Goal: Task Accomplishment & Management: Use online tool/utility

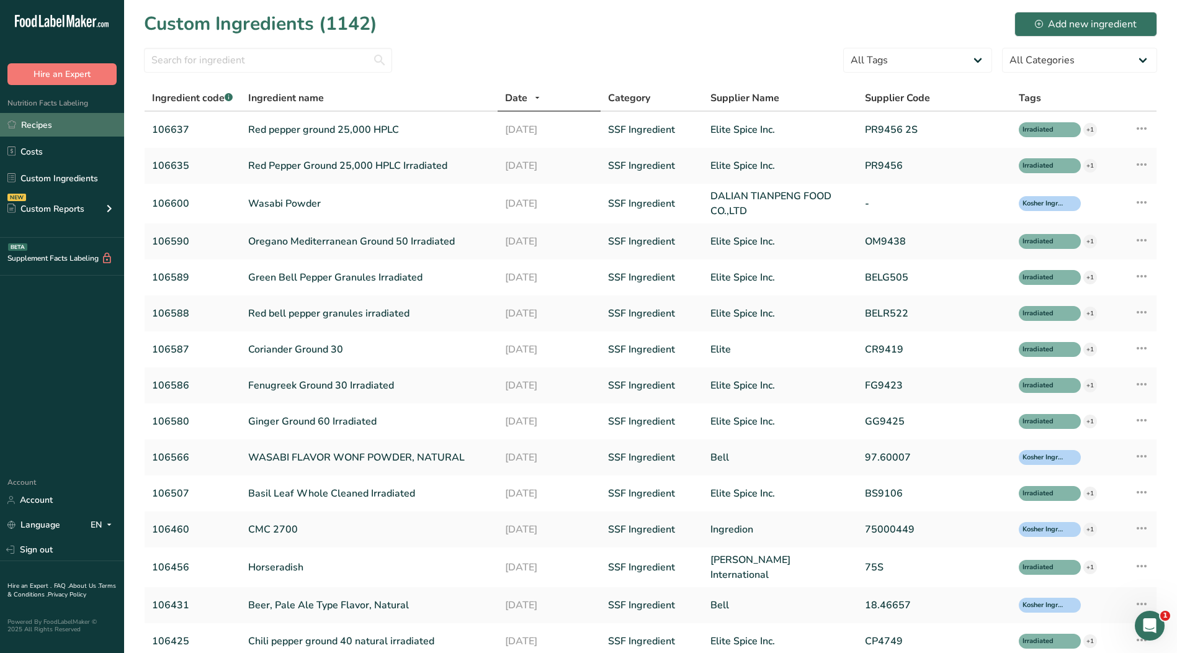
click at [63, 130] on link "Recipes" at bounding box center [62, 125] width 124 height 24
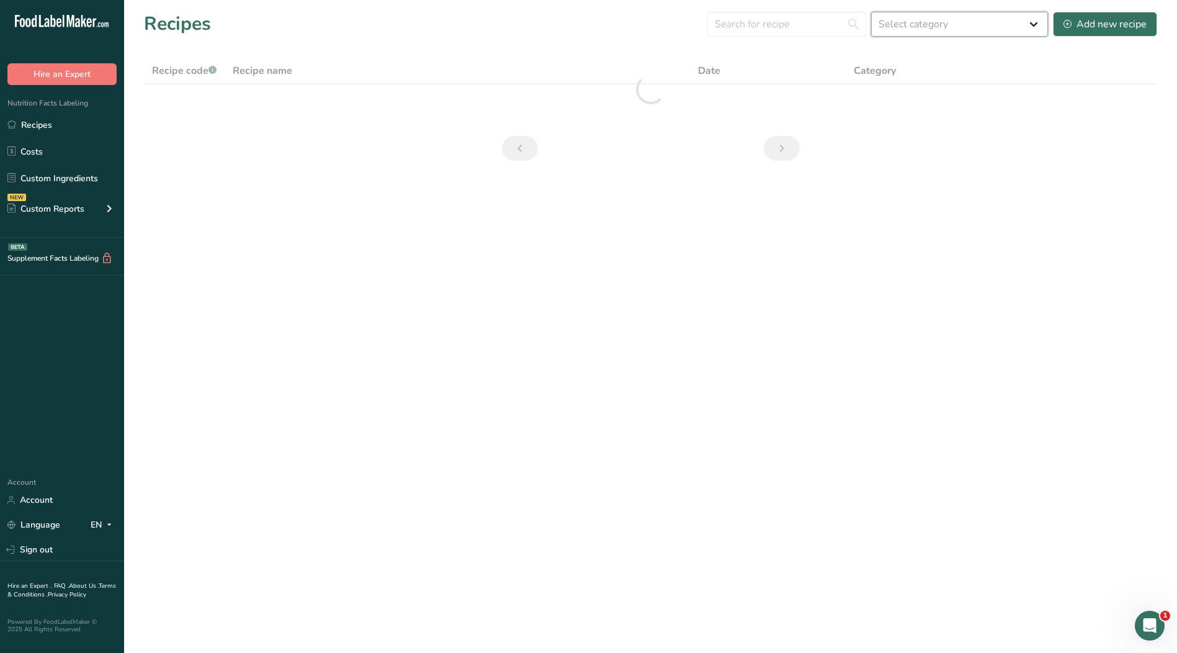
click at [934, 27] on select "Select category All ACTIVE Baked Goods [GEOGRAPHIC_DATA] Confectionery Cooked M…" at bounding box center [959, 24] width 177 height 25
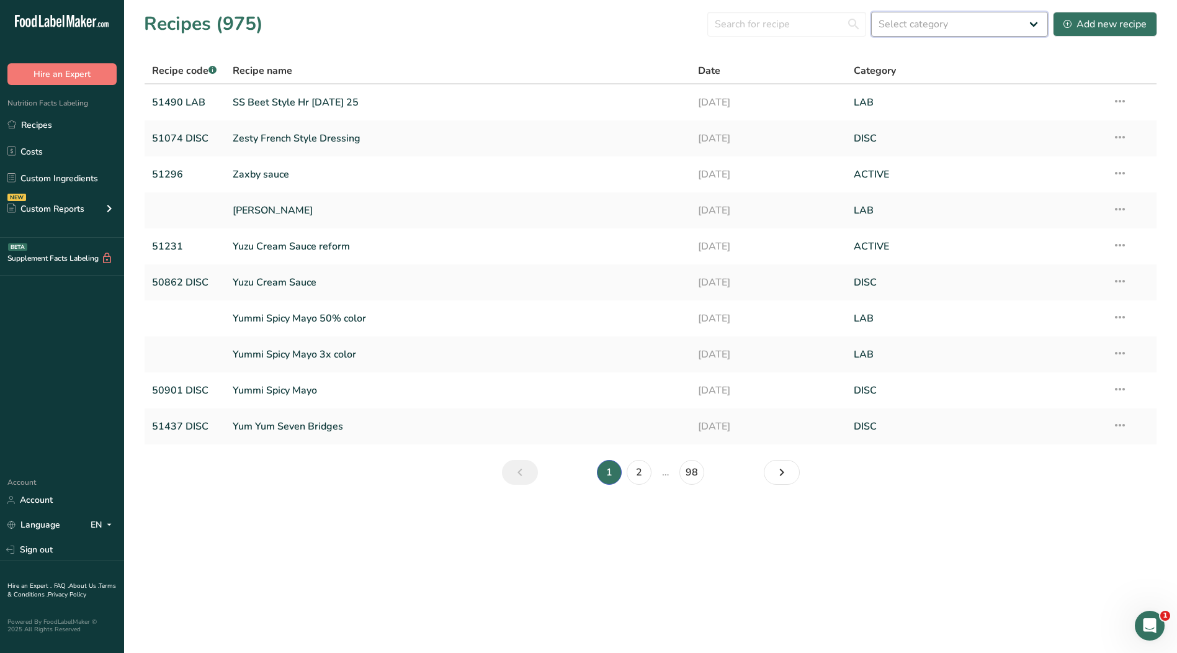
select select "2573"
click at [872, 12] on select "Select category All ACTIVE Baked Goods [GEOGRAPHIC_DATA] Confectionery Cooked M…" at bounding box center [959, 24] width 177 height 25
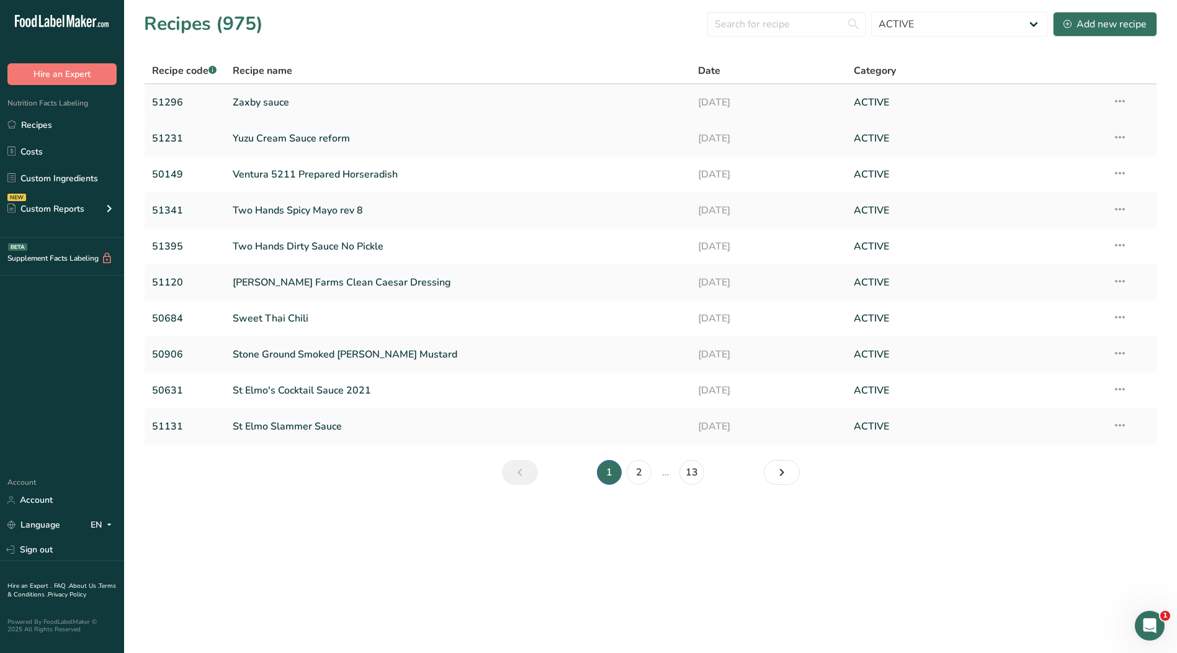
click at [249, 97] on link "Zaxby sauce" at bounding box center [458, 102] width 451 height 26
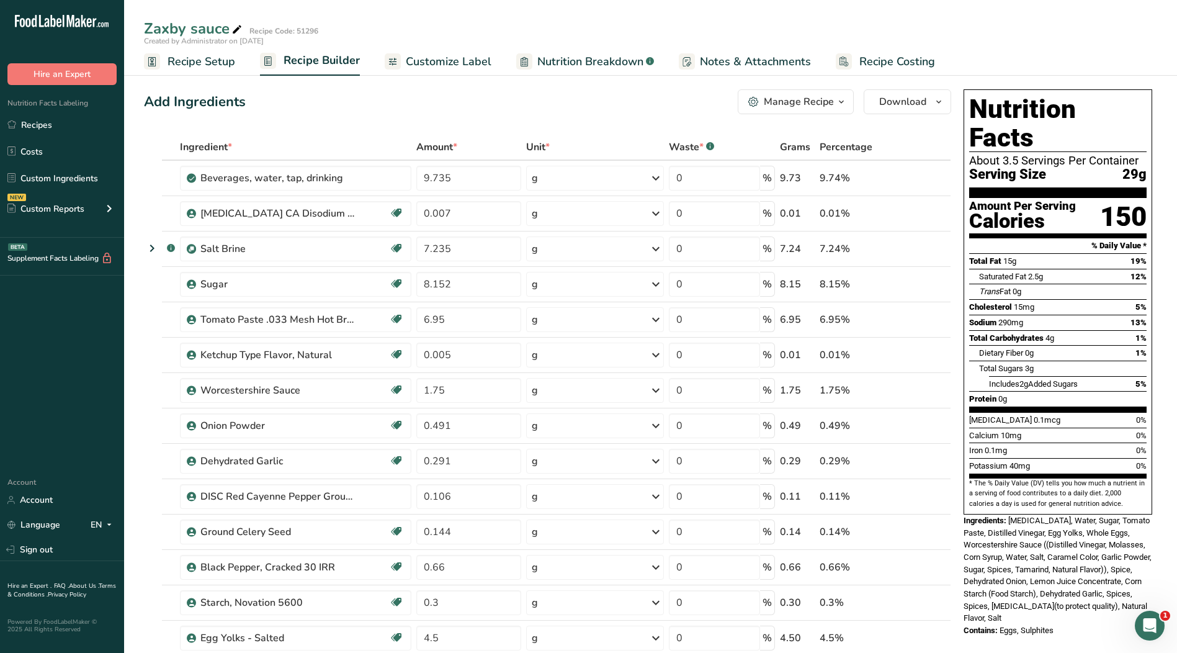
click at [537, 146] on span "Unit *" at bounding box center [538, 147] width 24 height 15
drag, startPoint x: 537, startPoint y: 146, endPoint x: 447, endPoint y: 146, distance: 90.0
click at [447, 146] on span "Amount *" at bounding box center [436, 147] width 41 height 15
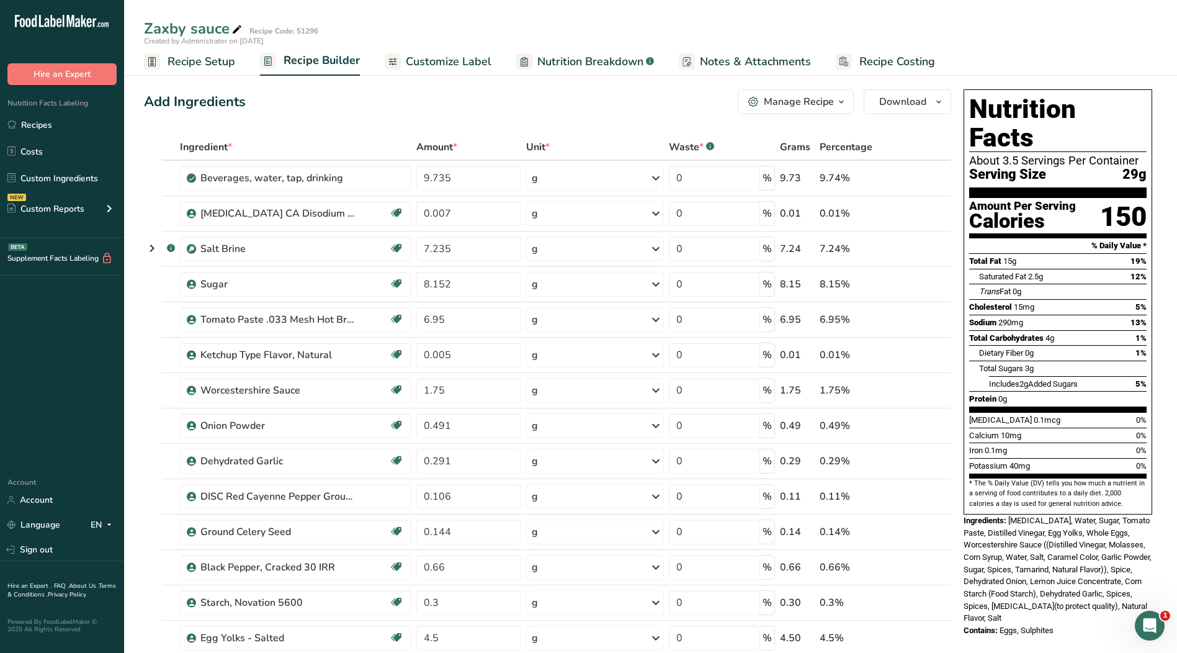
click at [804, 144] on span "Grams" at bounding box center [795, 147] width 30 height 15
click at [799, 146] on span "Grams" at bounding box center [795, 147] width 30 height 15
drag, startPoint x: 884, startPoint y: 148, endPoint x: 873, endPoint y: 146, distance: 11.9
click at [884, 148] on div "Percentage" at bounding box center [856, 147] width 73 height 15
click at [872, 146] on span "Percentage" at bounding box center [846, 147] width 53 height 15
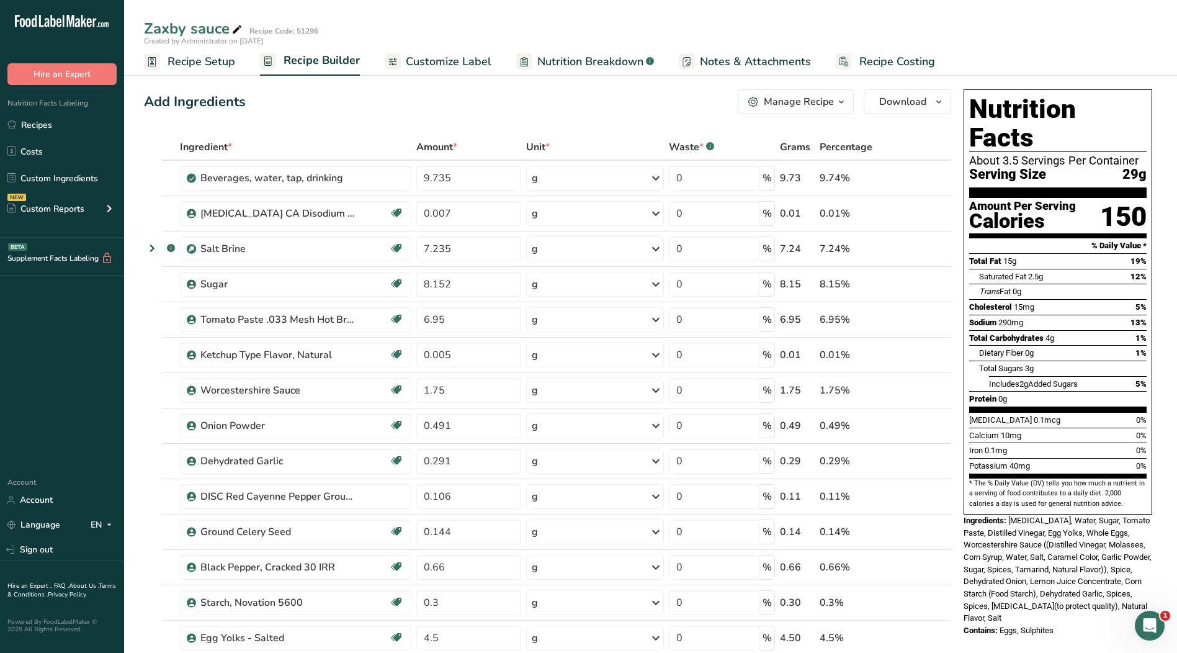
click at [871, 146] on span "Percentage" at bounding box center [846, 147] width 53 height 15
drag, startPoint x: 716, startPoint y: 143, endPoint x: 378, endPoint y: 148, distance: 338.3
click at [715, 143] on div "Waste * .a-a{fill:#347362;}.b-a{fill:#fff;}" at bounding box center [722, 147] width 106 height 15
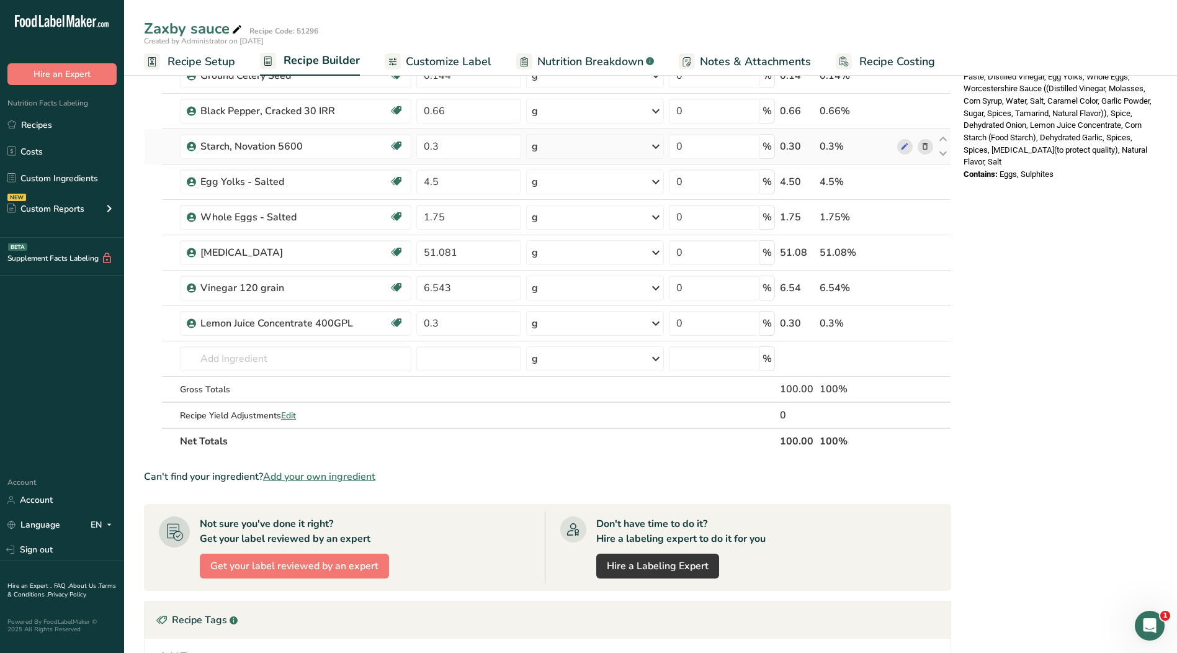
scroll to position [434, 0]
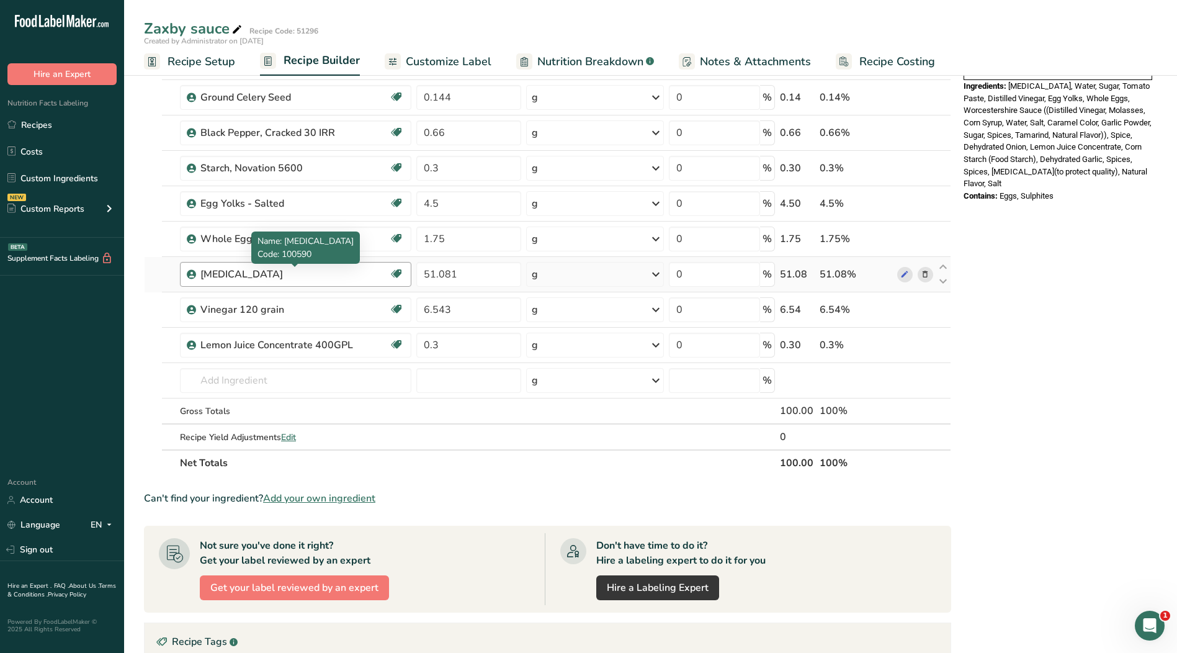
click at [261, 277] on div "[MEDICAL_DATA]" at bounding box center [277, 274] width 155 height 15
click at [267, 276] on div "[MEDICAL_DATA]" at bounding box center [277, 274] width 155 height 15
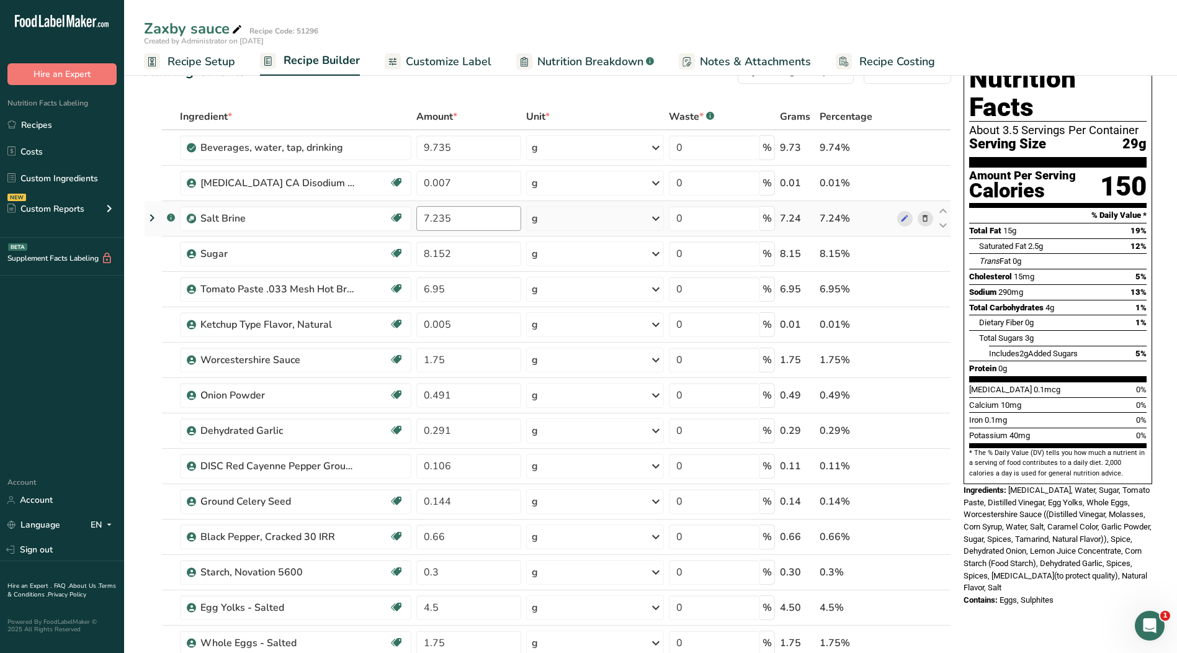
scroll to position [0, 0]
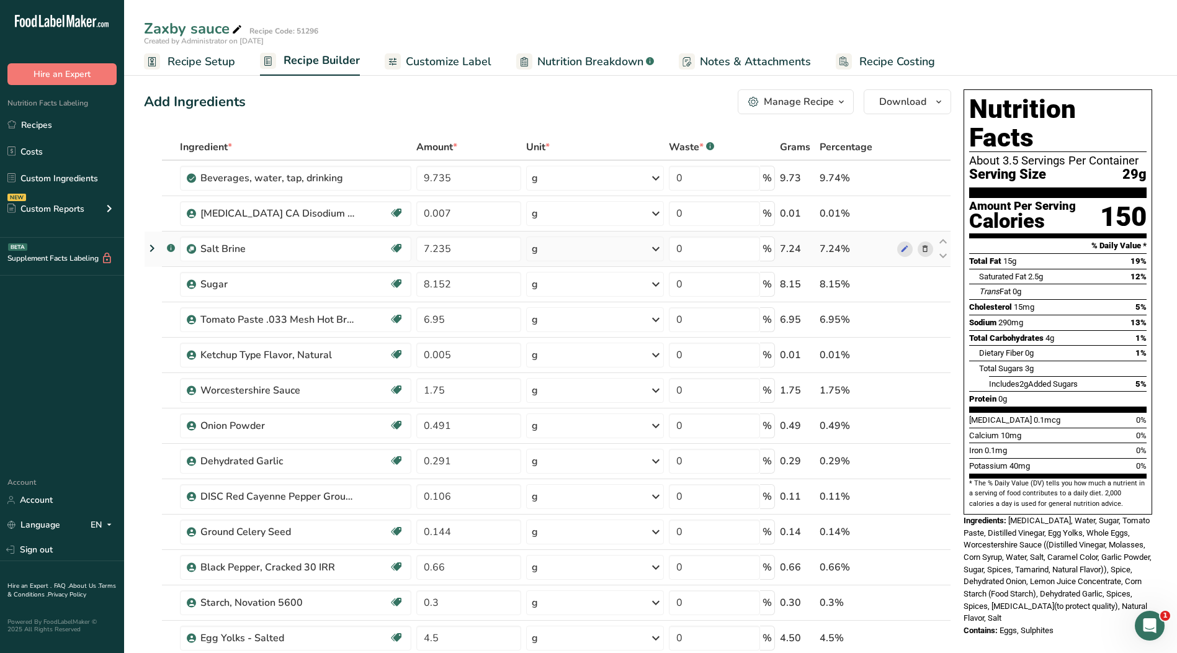
click at [154, 251] on icon at bounding box center [152, 248] width 15 height 22
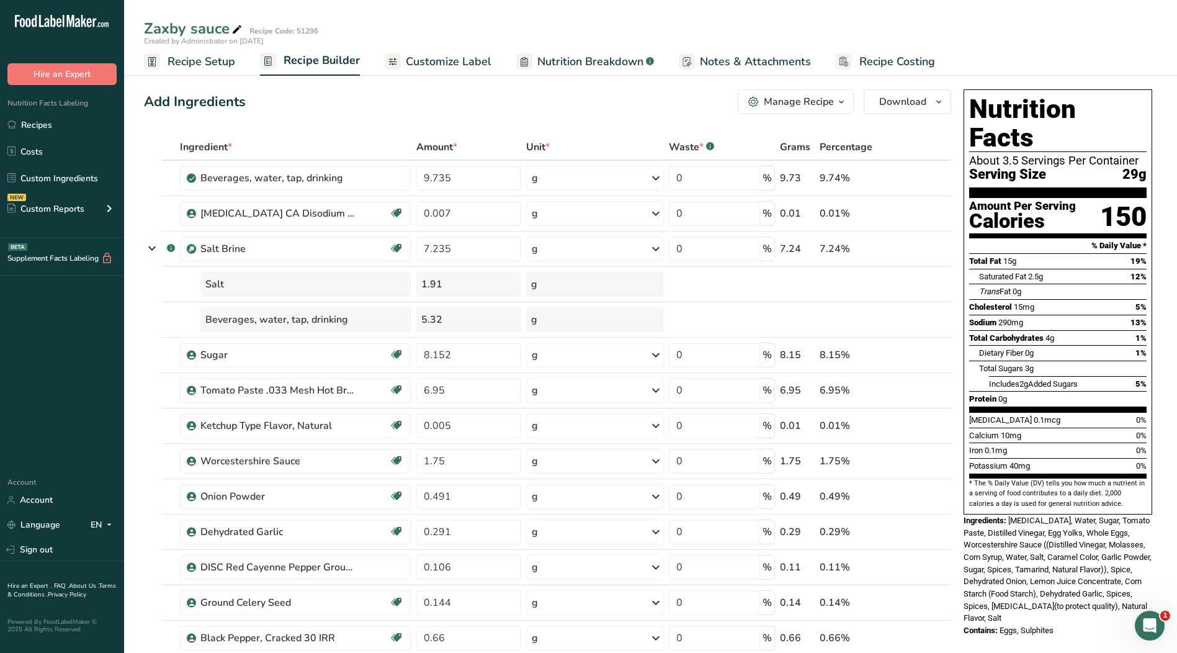
click at [457, 66] on span "Customize Label" at bounding box center [449, 61] width 86 height 17
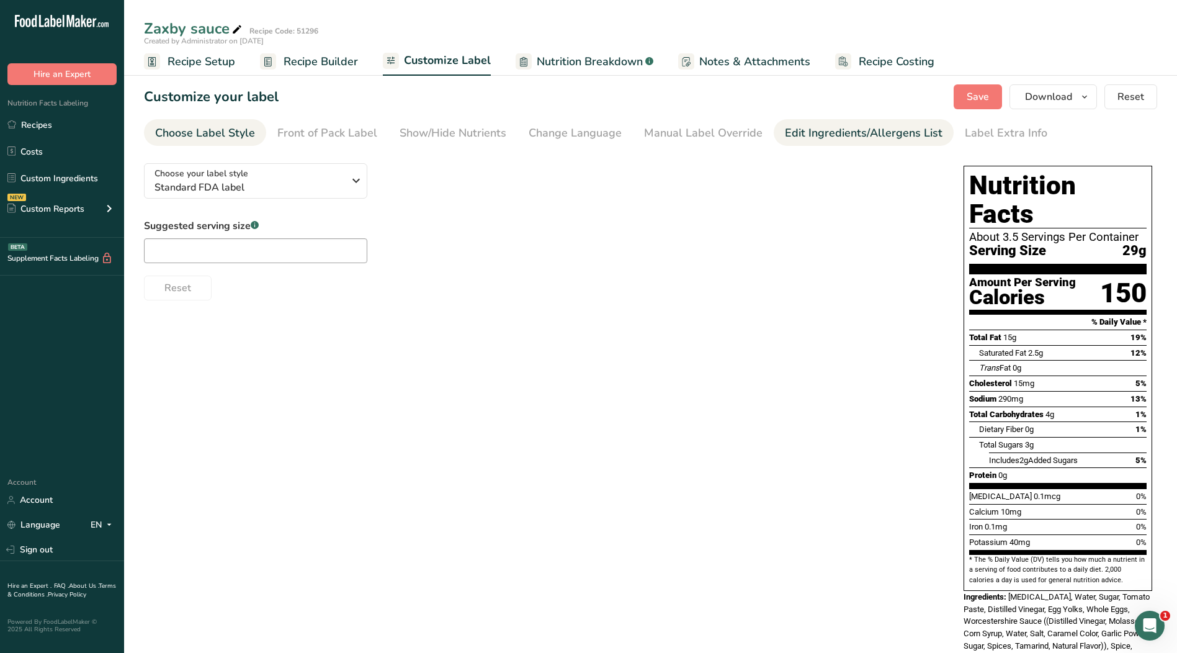
click at [853, 132] on div "Edit Ingredients/Allergens List" at bounding box center [864, 133] width 158 height 17
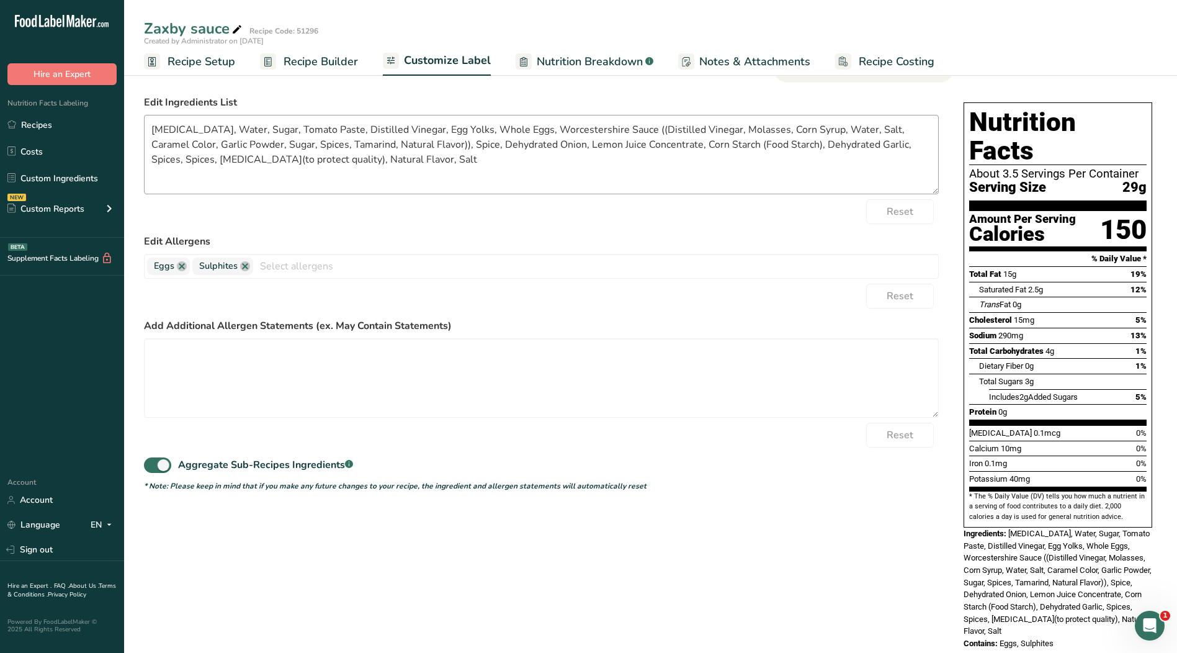
scroll to position [64, 0]
click at [163, 461] on span at bounding box center [157, 465] width 27 height 16
click at [152, 461] on input "Aggregate Sub-Recipes Ingredients .a-a{fill:#347362;}.b-a{fill:#fff;}" at bounding box center [148, 465] width 8 height 8
checkbox input "false"
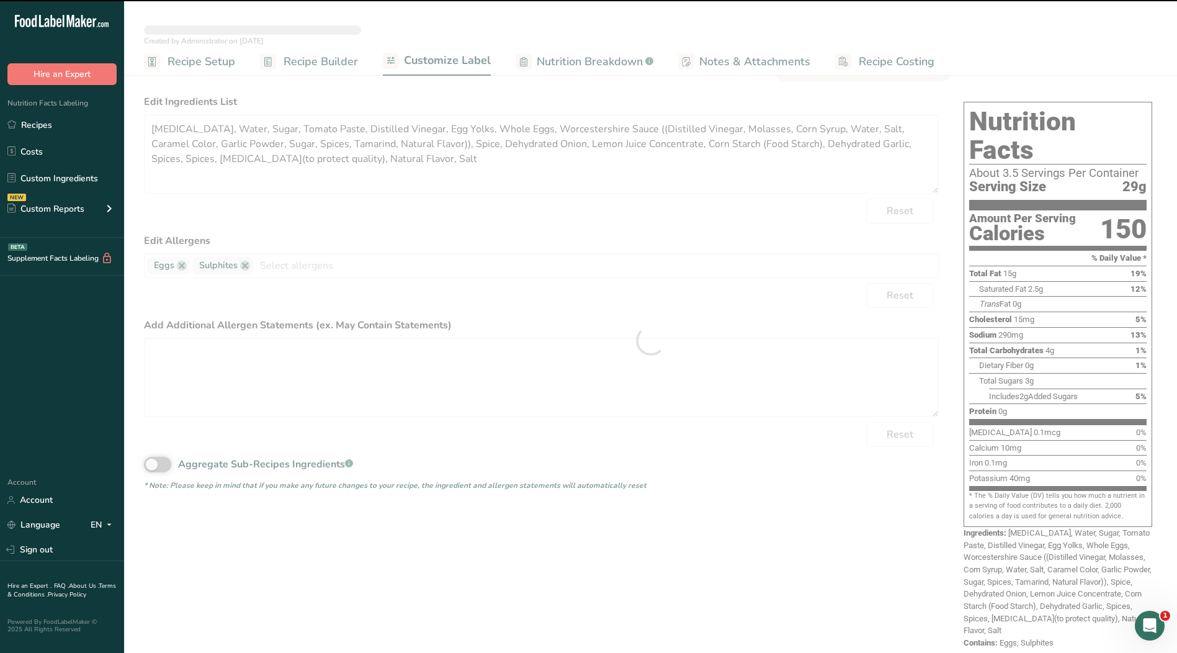
type textarea "[MEDICAL_DATA], Water, Sugar, Salt Brine (Water, Salt.), Tomato Paste, Distille…"
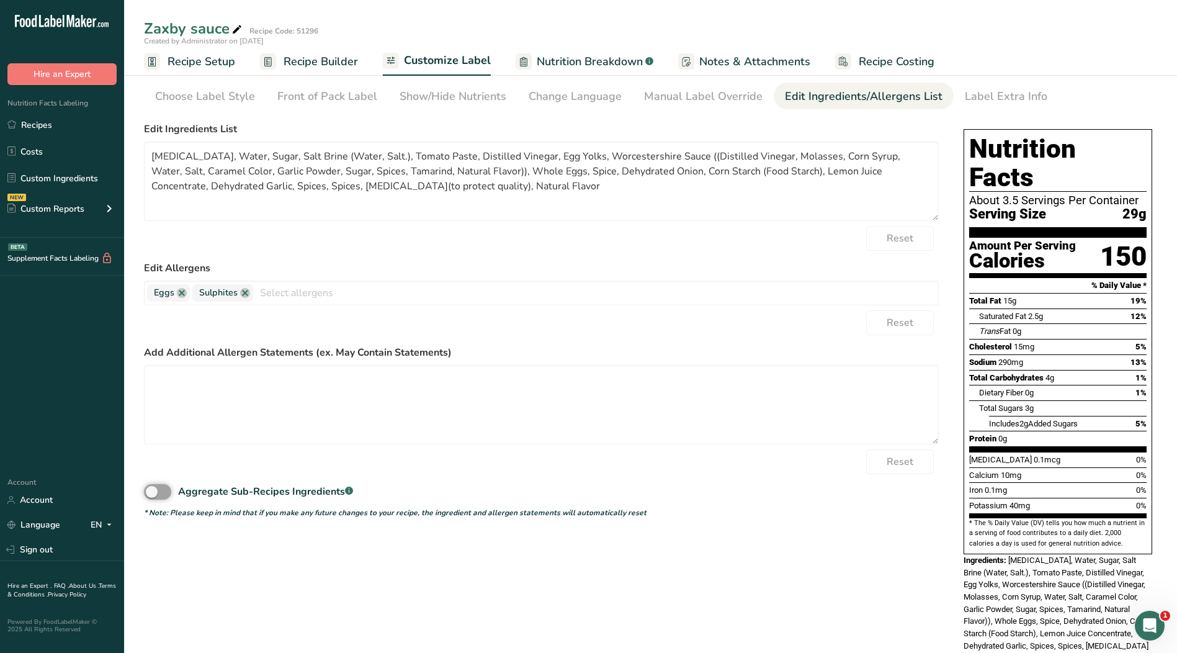
scroll to position [0, 0]
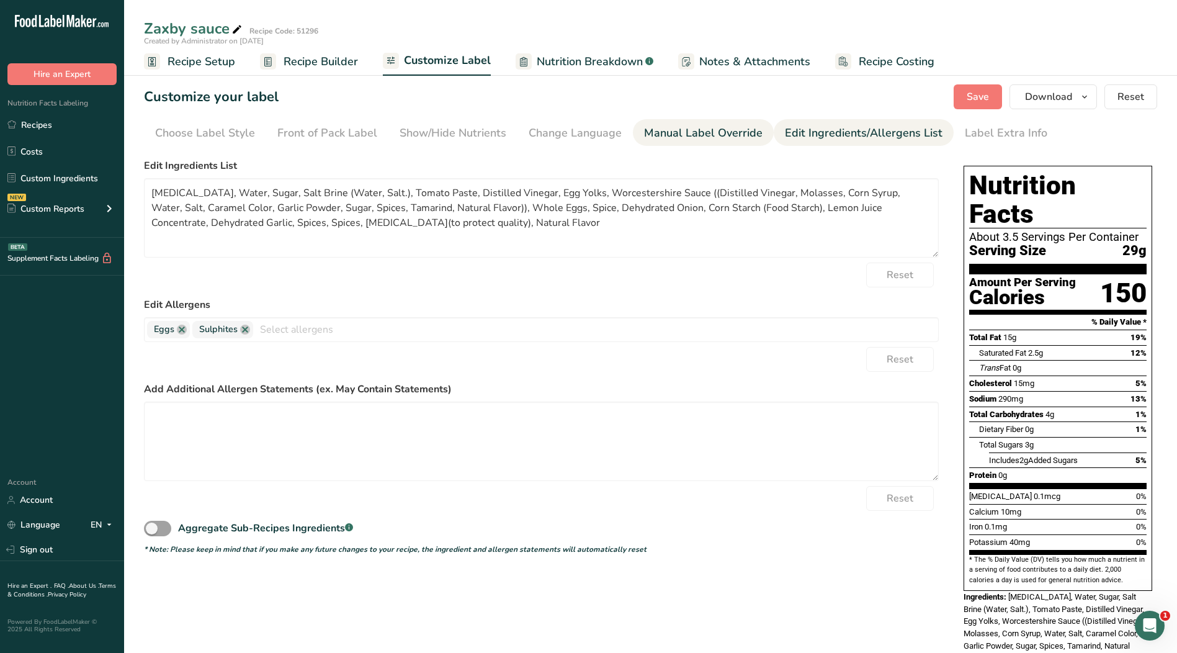
click at [697, 138] on div "Manual Label Override" at bounding box center [703, 133] width 119 height 17
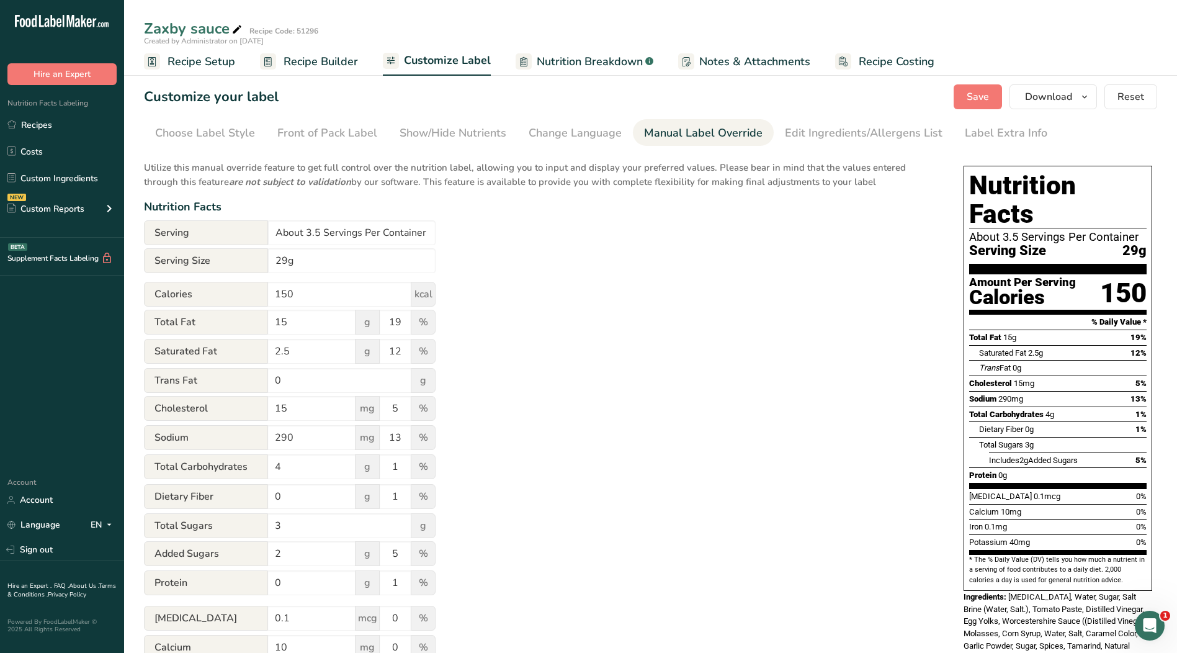
click at [315, 59] on span "Recipe Builder" at bounding box center [321, 61] width 74 height 17
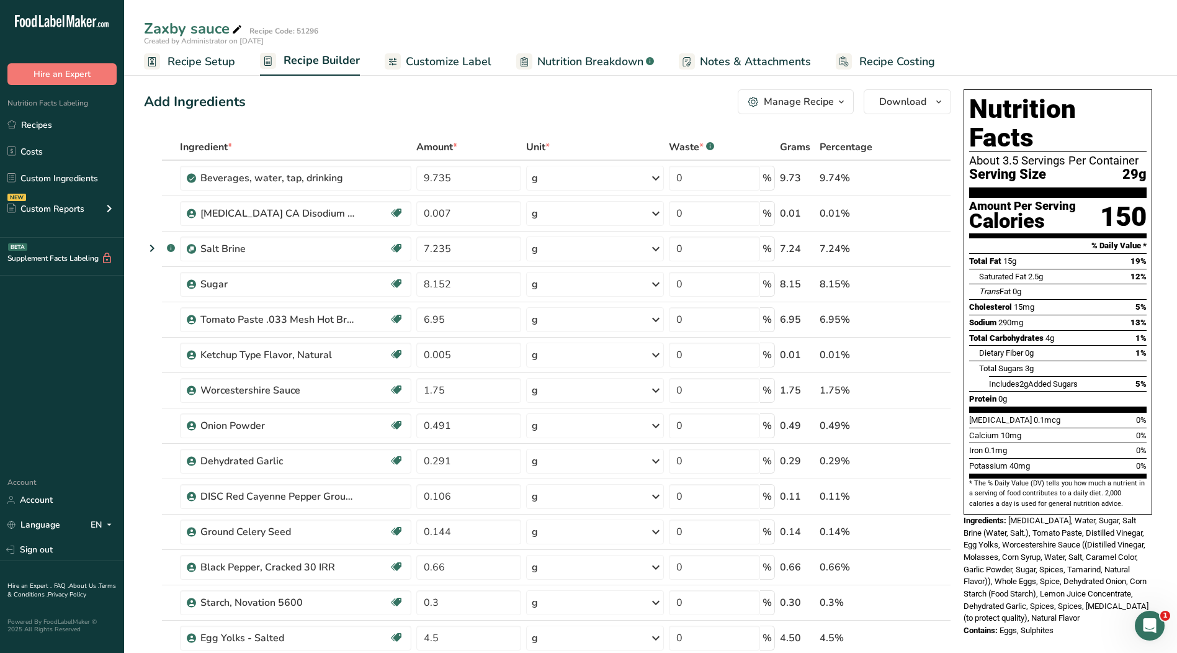
click at [190, 67] on span "Recipe Setup" at bounding box center [202, 61] width 68 height 17
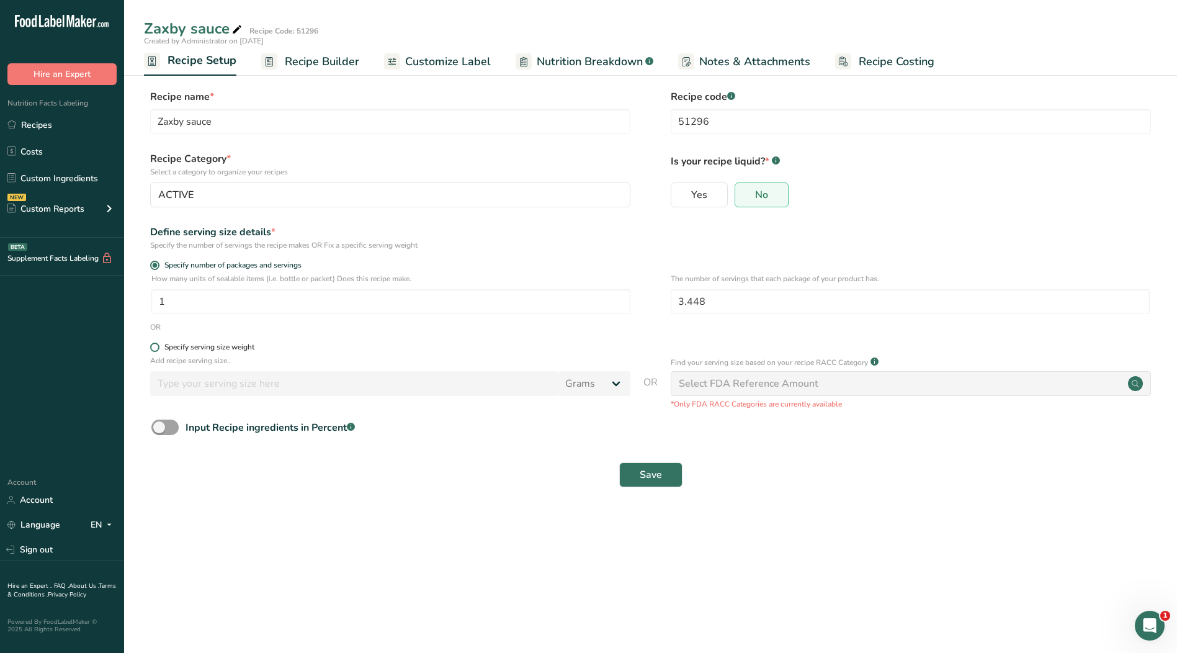
click at [184, 346] on div "Specify serving size weight" at bounding box center [209, 347] width 90 height 9
click at [158, 346] on input "Specify serving size weight" at bounding box center [154, 347] width 8 height 8
radio input "true"
radio input "false"
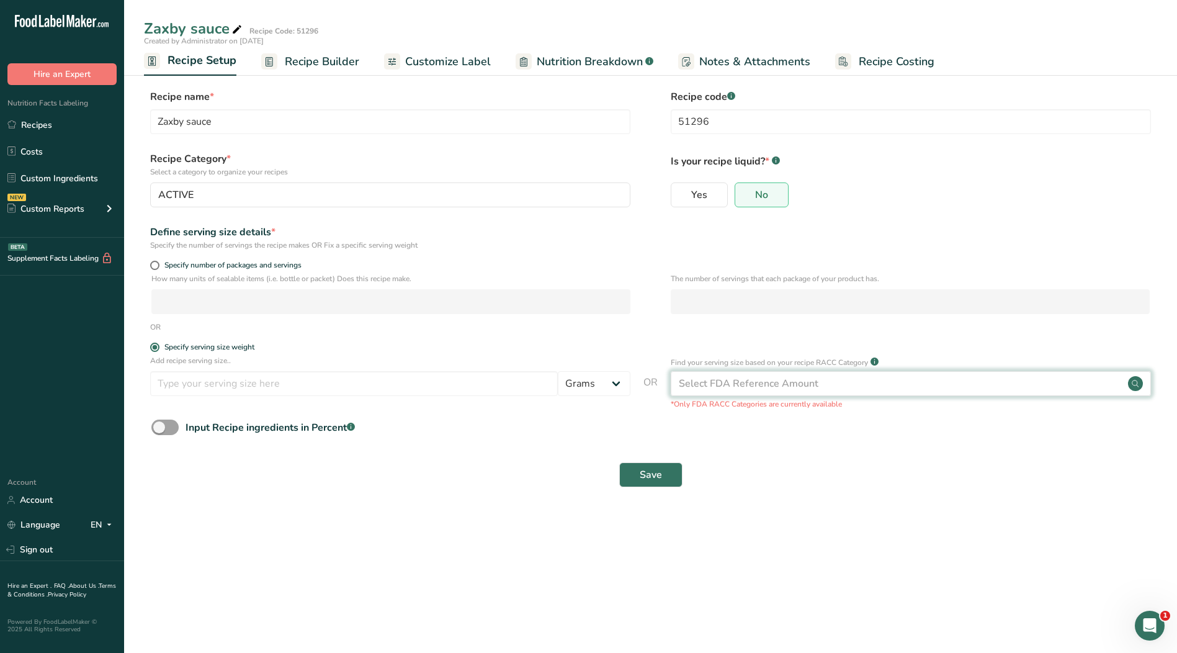
click at [763, 383] on div "Select FDA Reference Amount" at bounding box center [749, 383] width 140 height 15
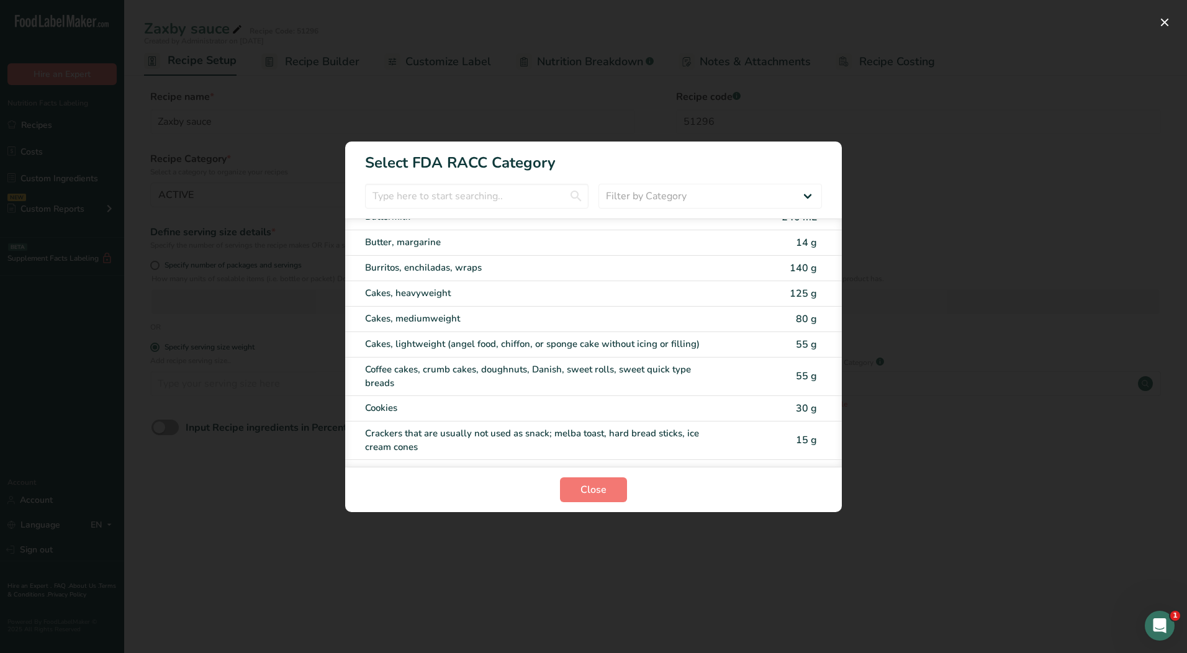
scroll to position [186, 0]
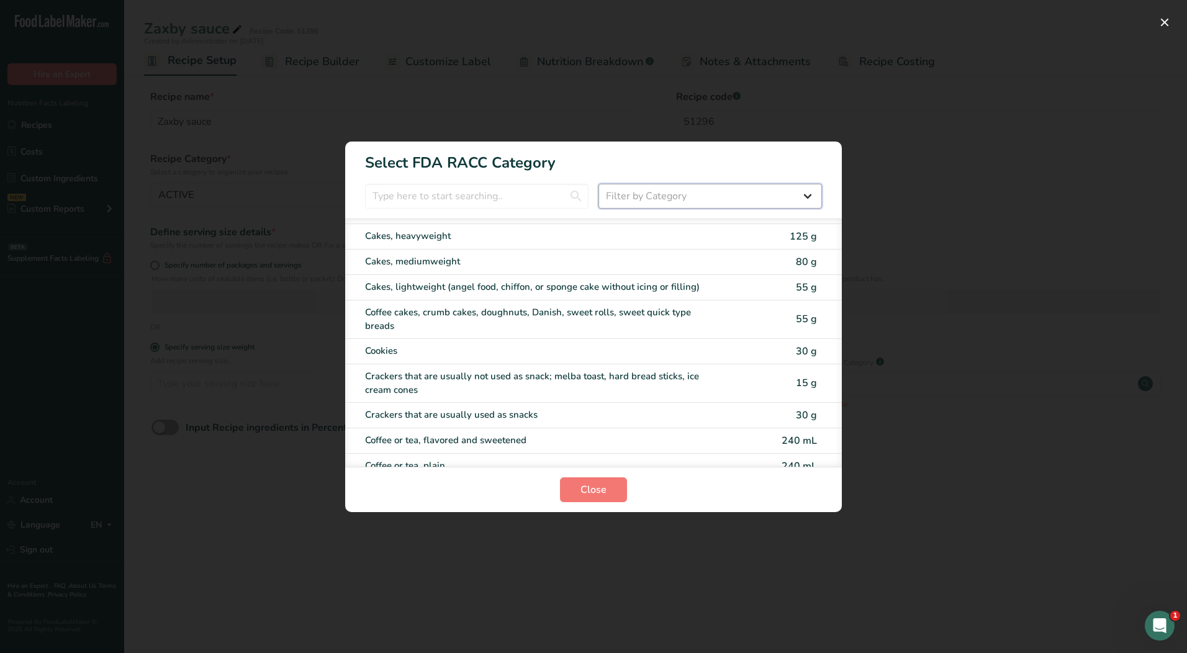
click at [694, 200] on select "Filter by Category All Bakery products [GEOGRAPHIC_DATA] Cereals and other grai…" at bounding box center [709, 196] width 223 height 25
select select "22"
click at [598, 184] on select "Filter by Category All Bakery products [GEOGRAPHIC_DATA] Cereals and other grai…" at bounding box center [709, 196] width 223 height 25
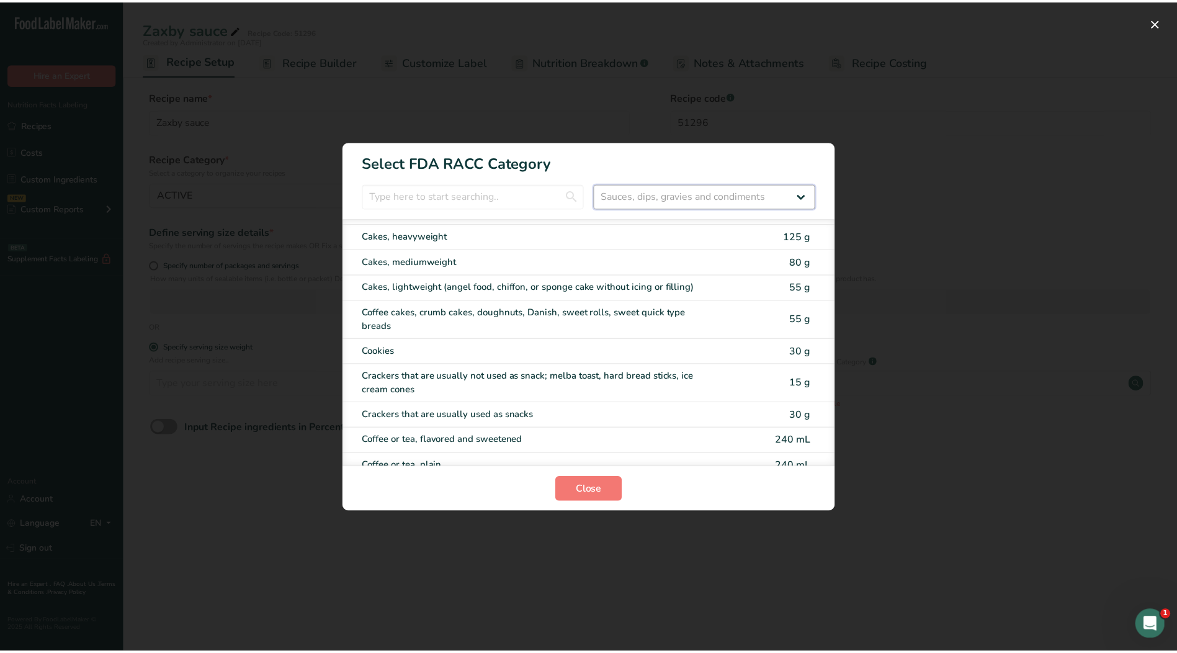
scroll to position [0, 0]
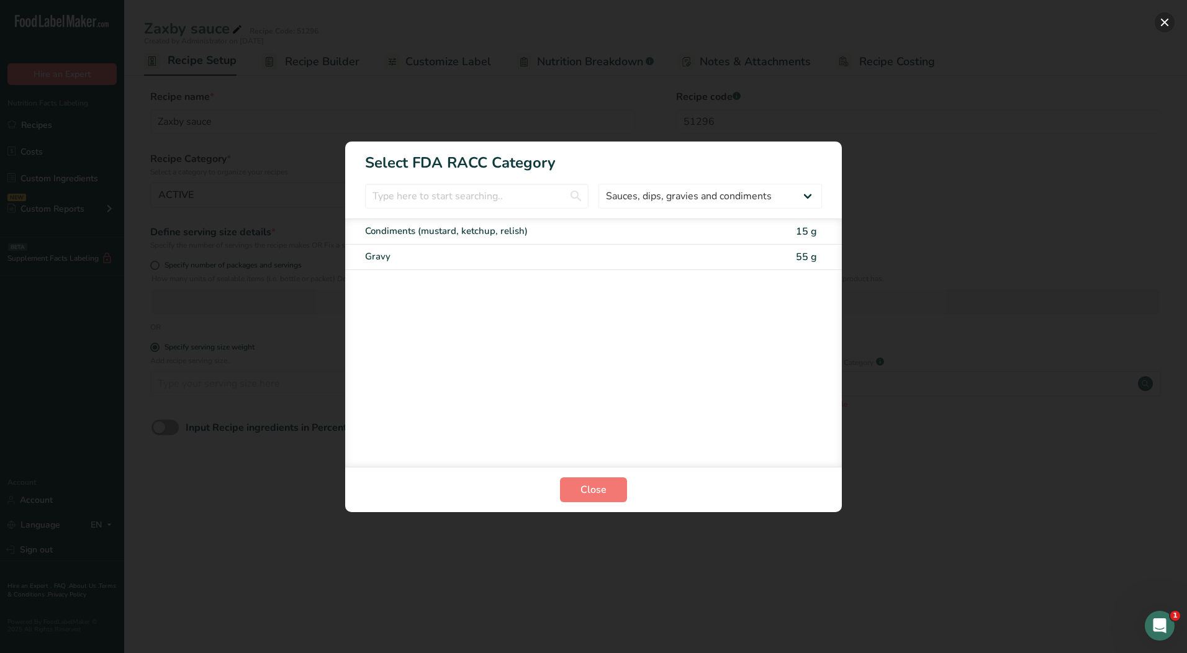
click at [1164, 19] on button "RACC Category Selection Modal" at bounding box center [1164, 22] width 20 height 20
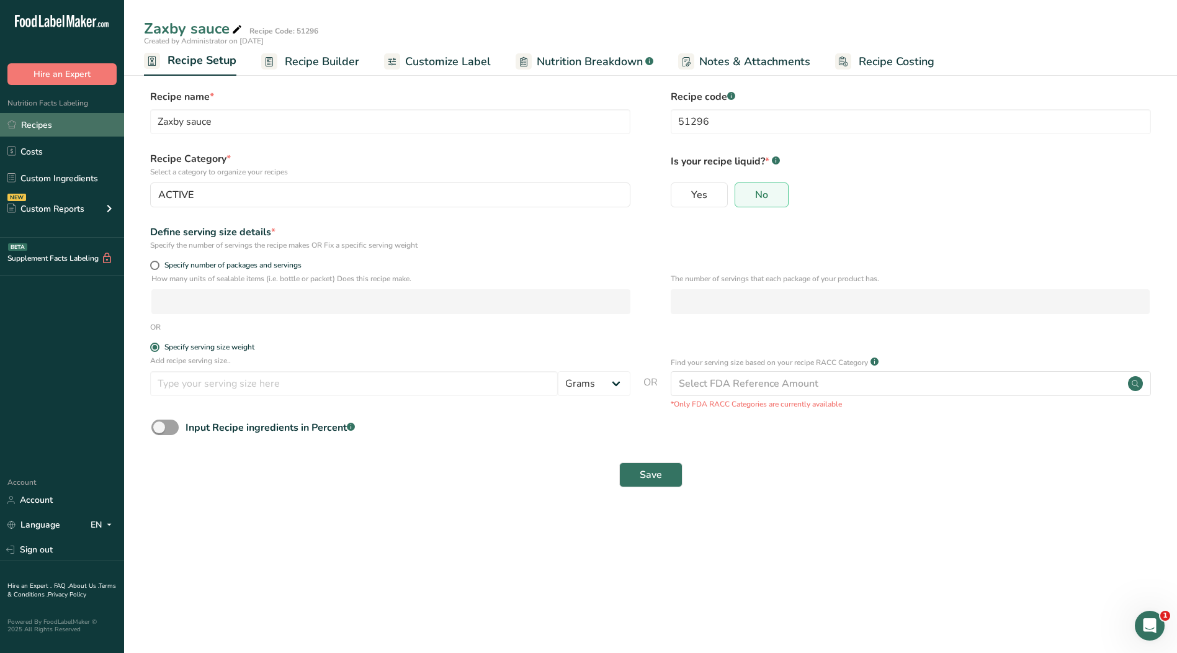
click at [36, 120] on link "Recipes" at bounding box center [62, 125] width 124 height 24
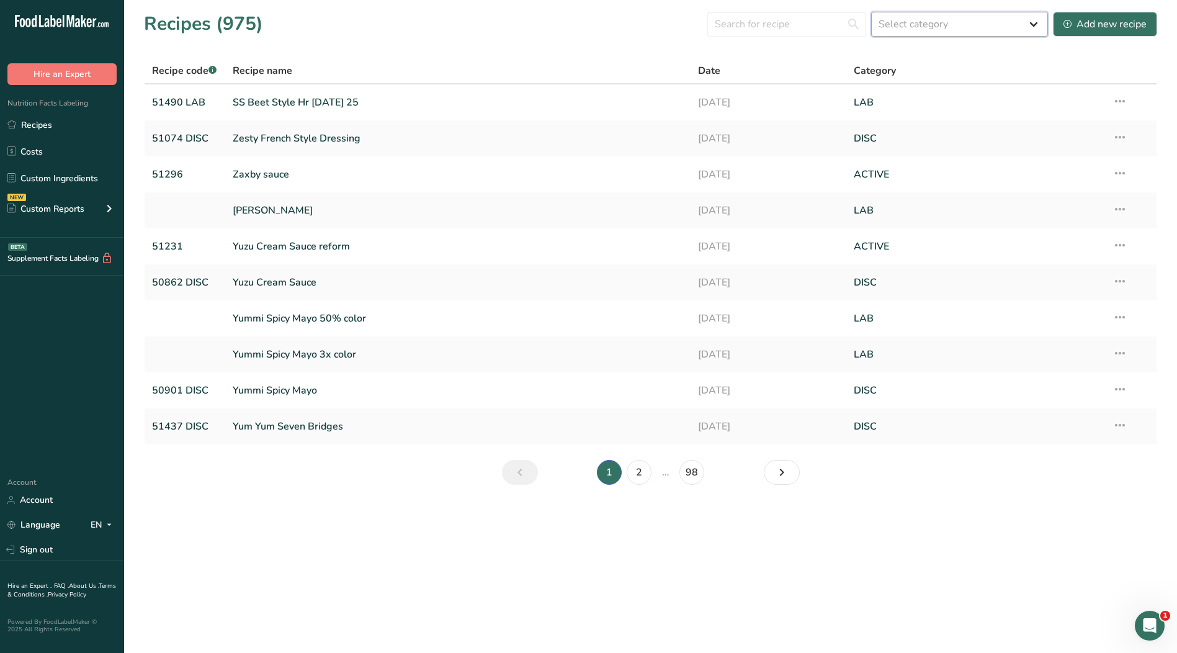
click at [903, 20] on select "Select category All ACTIVE Baked Goods [GEOGRAPHIC_DATA] Confectionery Cooked M…" at bounding box center [959, 24] width 177 height 25
select select "2573"
click at [872, 12] on select "Select category All ACTIVE Baked Goods [GEOGRAPHIC_DATA] Confectionery Cooked M…" at bounding box center [959, 24] width 177 height 25
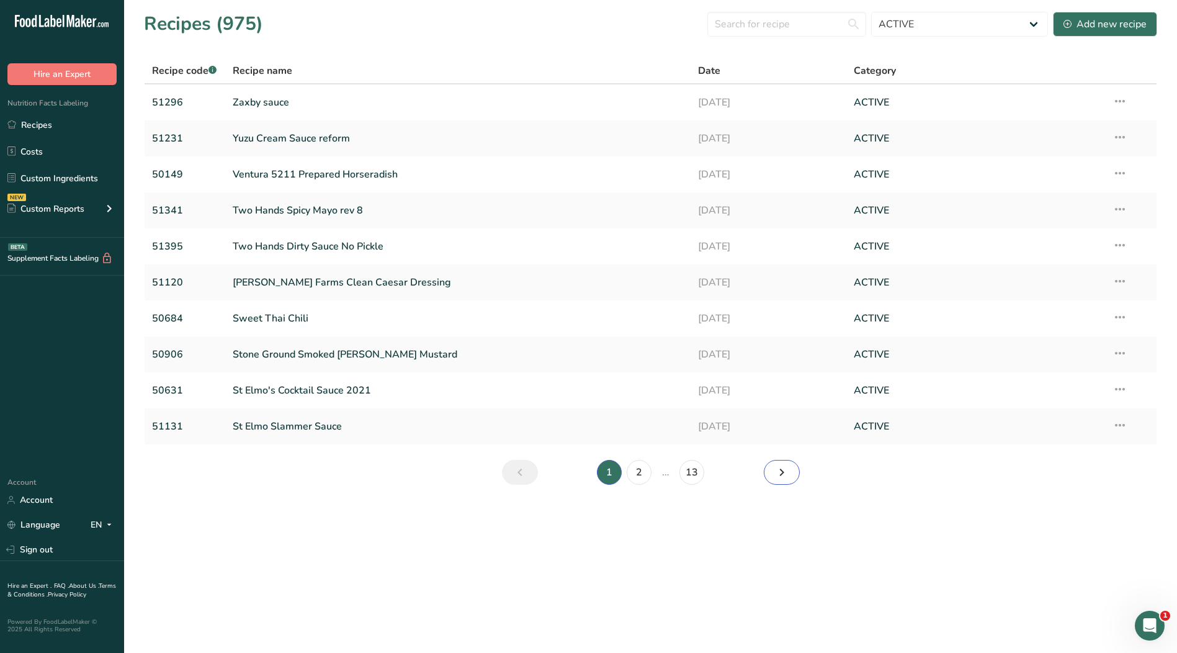
click at [788, 471] on icon "Next page" at bounding box center [782, 472] width 15 height 22
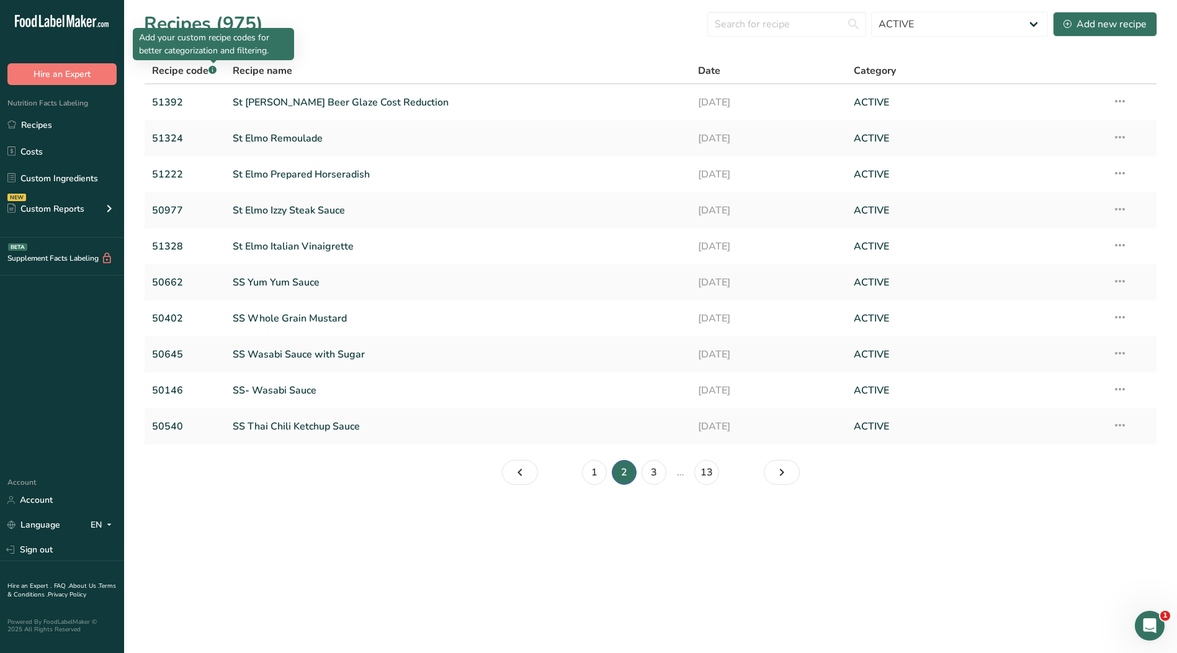
click at [213, 71] on rect at bounding box center [213, 70] width 8 height 8
click at [281, 73] on span "Recipe name" at bounding box center [263, 70] width 60 height 15
click at [773, 474] on link "Page 3." at bounding box center [782, 472] width 36 height 25
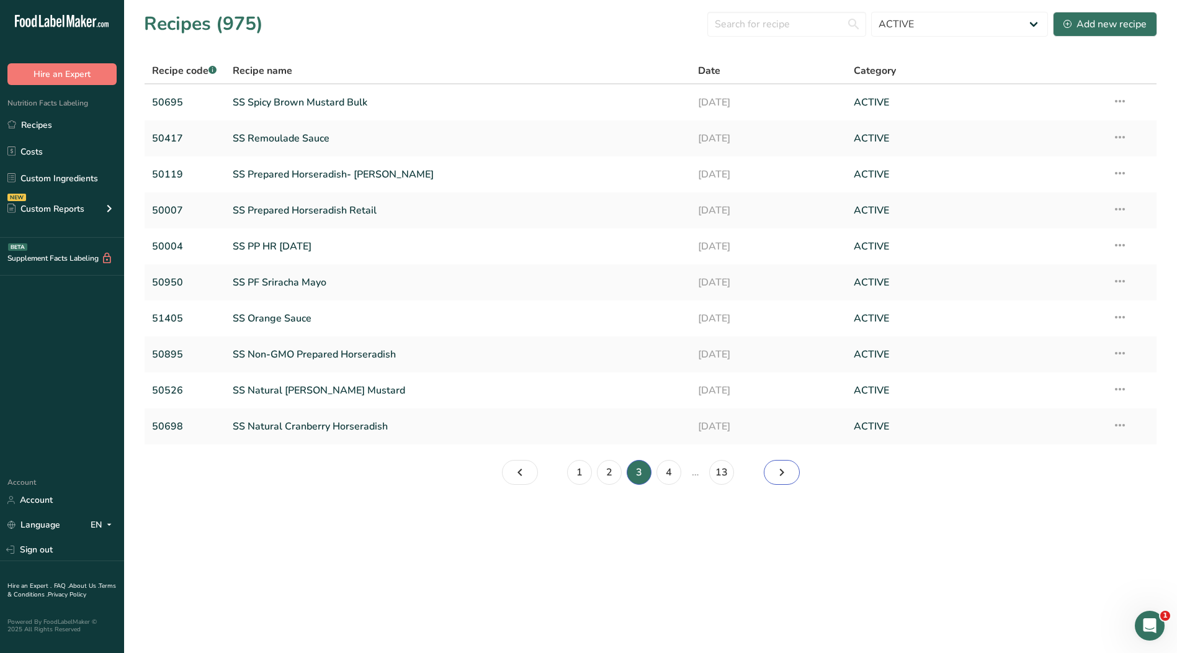
click at [778, 464] on icon "Page 4." at bounding box center [782, 472] width 15 height 22
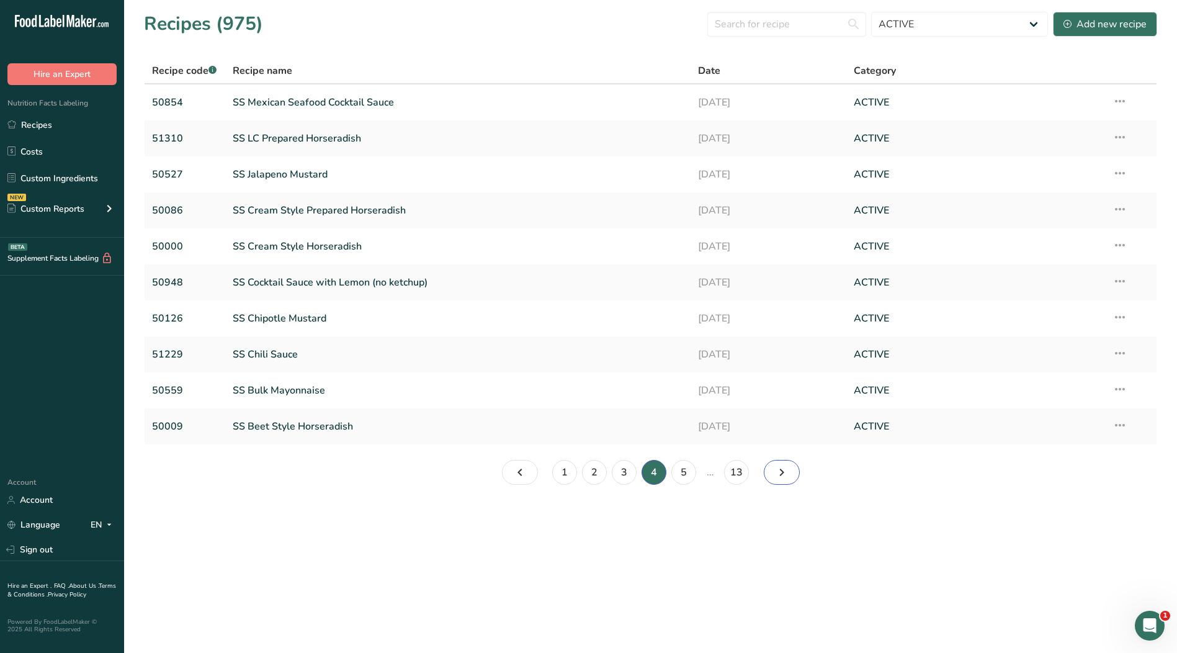
click at [784, 472] on icon "Page 5." at bounding box center [782, 472] width 15 height 22
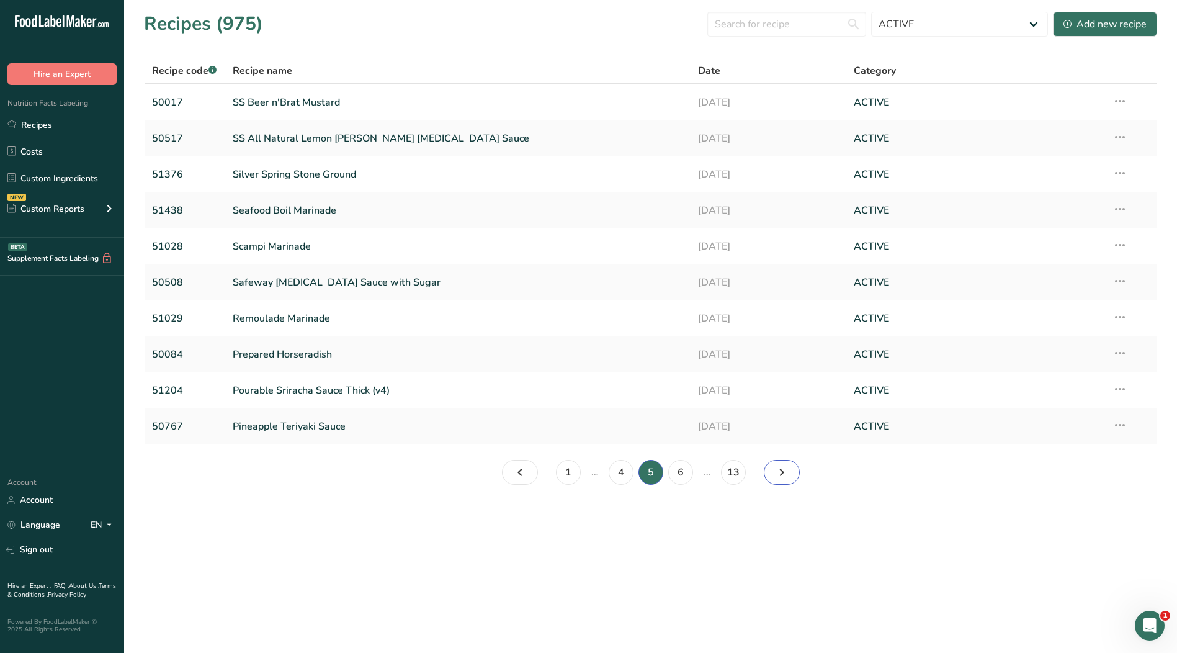
click at [776, 475] on icon "Page 6." at bounding box center [782, 472] width 15 height 22
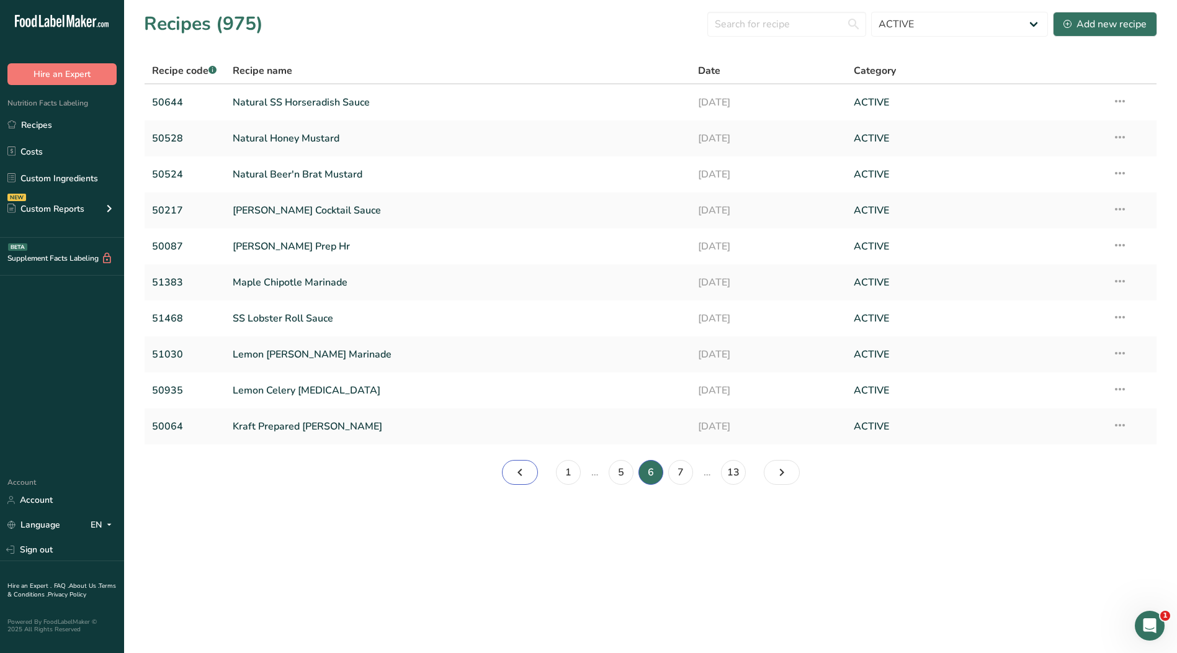
click at [531, 472] on link "Page 5." at bounding box center [520, 472] width 36 height 25
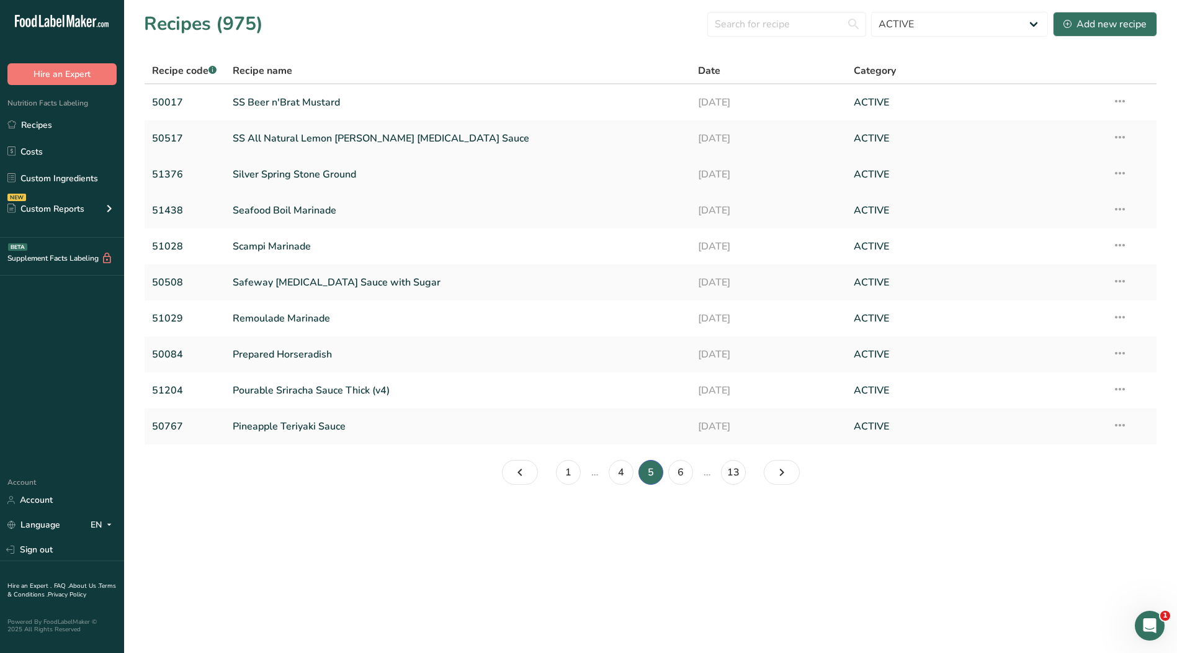
click at [308, 171] on link "Silver Spring Stone Ground" at bounding box center [458, 174] width 451 height 26
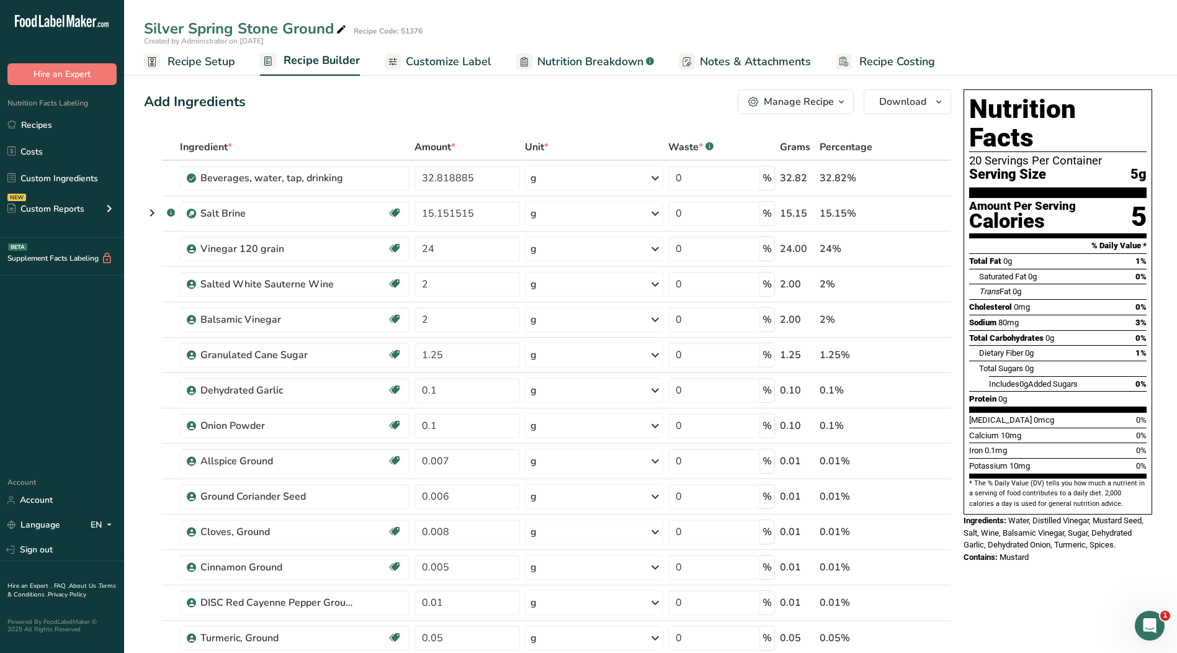
drag, startPoint x: 34, startPoint y: 129, endPoint x: 337, endPoint y: 158, distance: 304.2
click at [34, 129] on link "Recipes" at bounding box center [62, 125] width 124 height 24
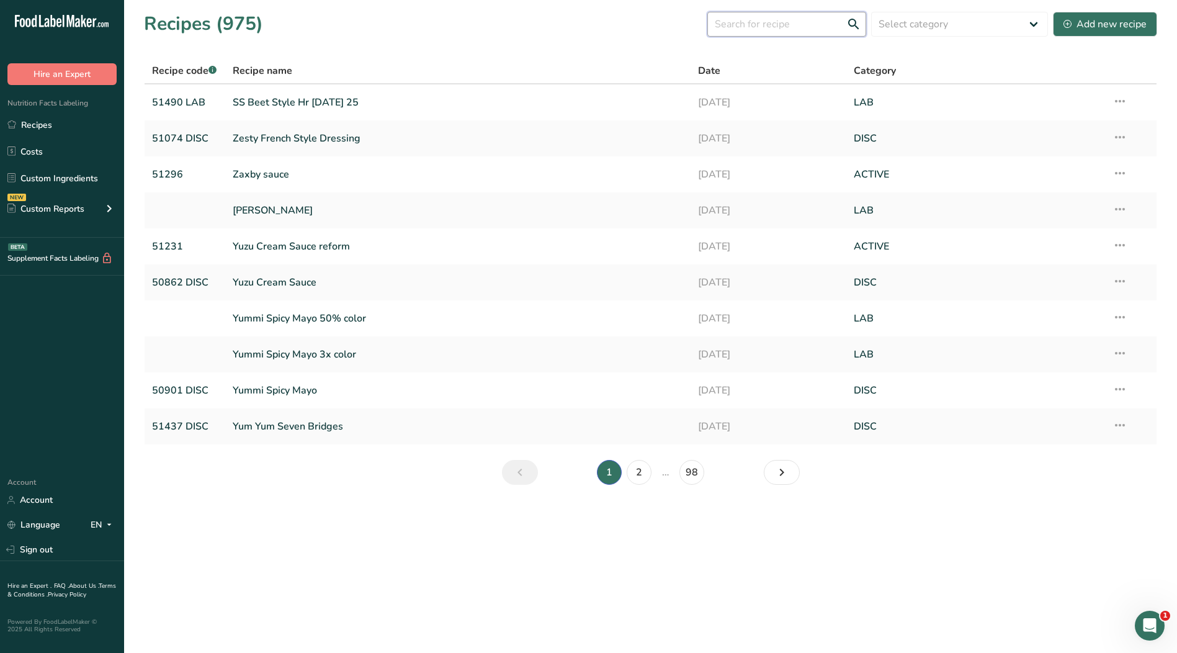
click at [758, 28] on input "text" at bounding box center [787, 24] width 159 height 25
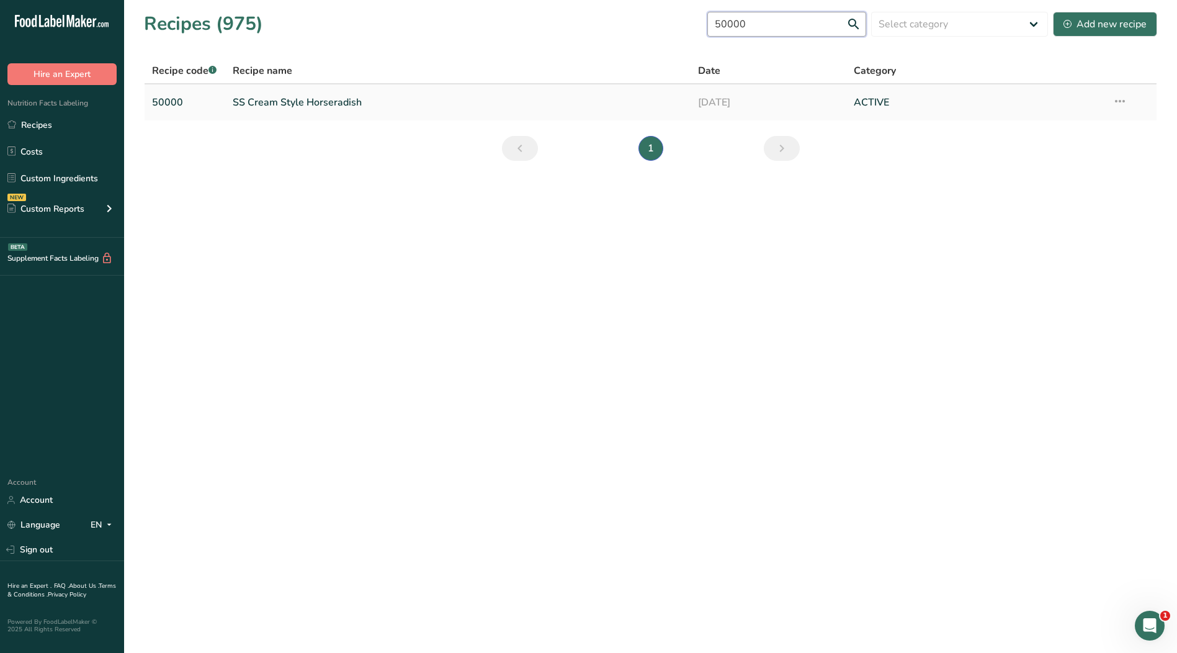
type input "50000"
click at [330, 101] on link "SS Cream Style Horseradish" at bounding box center [458, 102] width 451 height 26
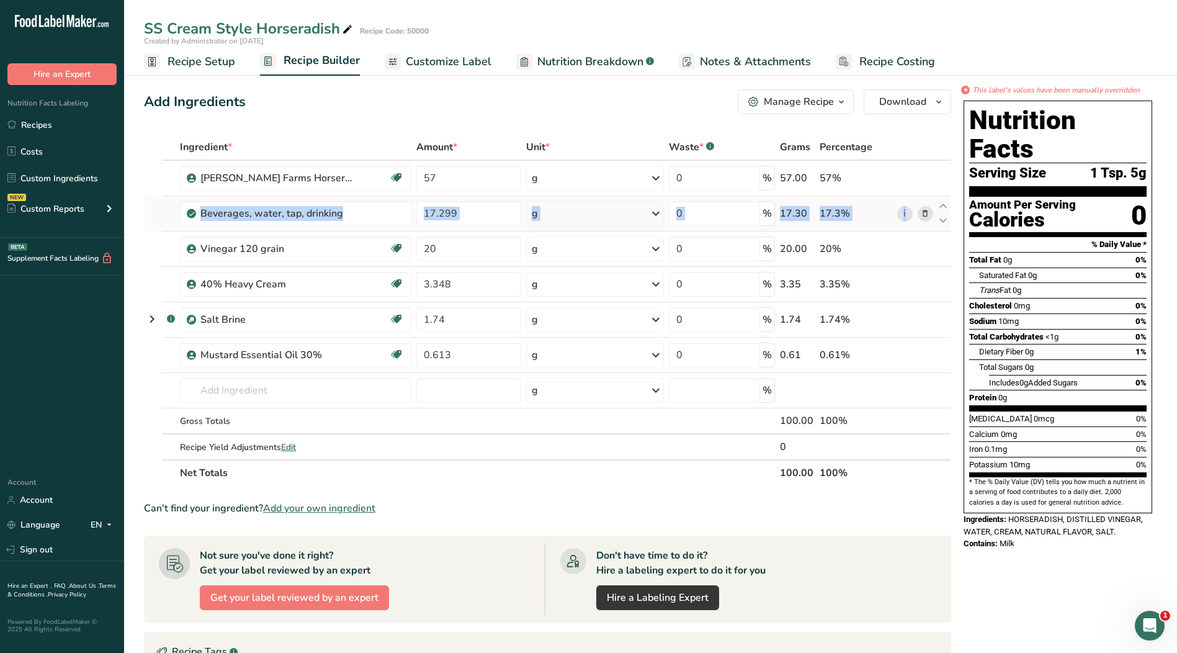
drag, startPoint x: 163, startPoint y: 245, endPoint x: 167, endPoint y: 210, distance: 35.6
click at [167, 210] on tbody "[PERSON_NAME] Farms Horseradish Kosher Ingredient 57 g Weight Units g kg mg See…" at bounding box center [548, 310] width 806 height 299
drag, startPoint x: 167, startPoint y: 210, endPoint x: 258, endPoint y: 254, distance: 100.8
click at [256, 254] on div "Vinegar 120 grain" at bounding box center [277, 248] width 155 height 15
click at [210, 60] on span "Recipe Setup" at bounding box center [202, 61] width 68 height 17
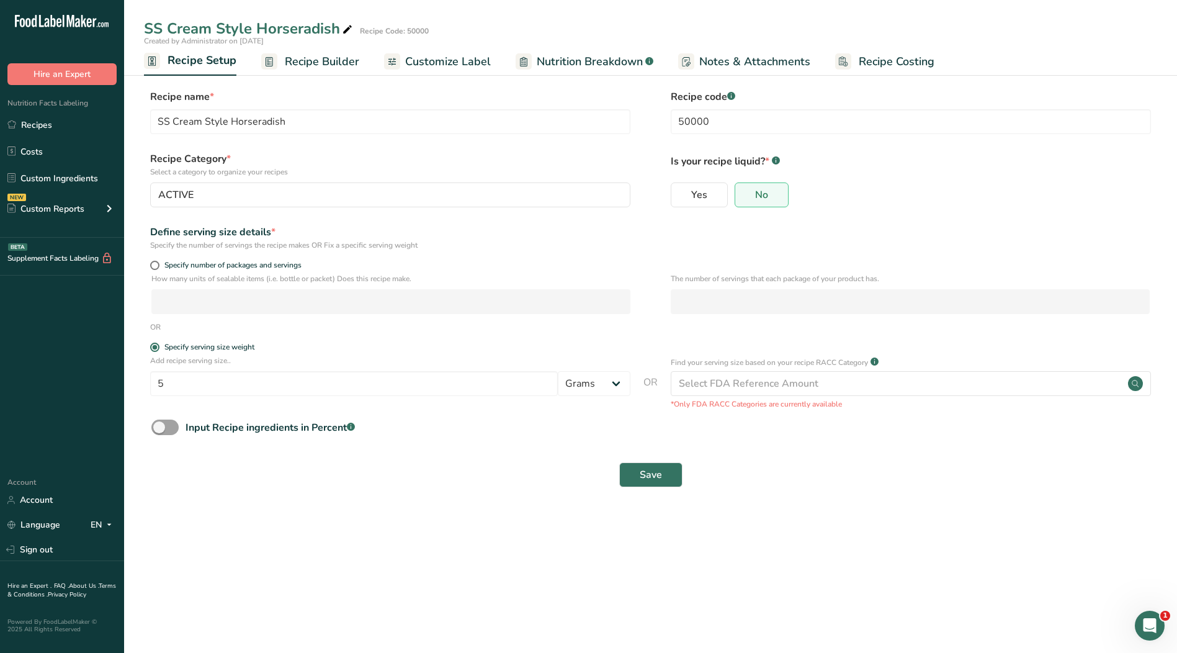
click at [460, 58] on span "Customize Label" at bounding box center [448, 61] width 86 height 17
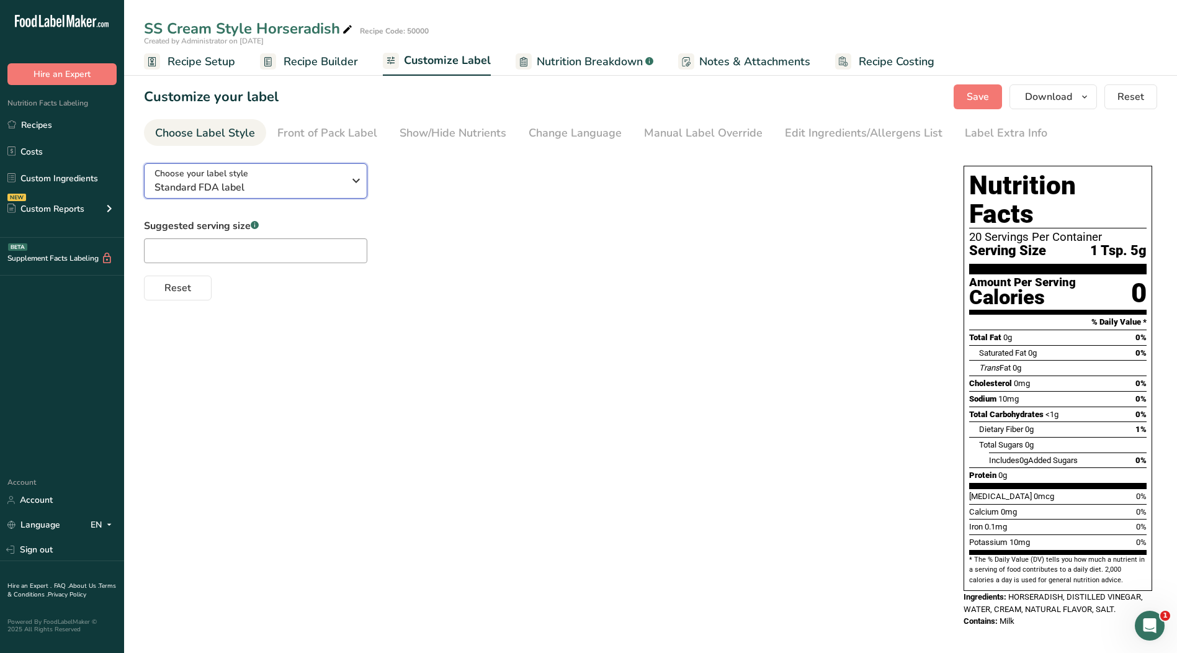
click at [318, 173] on div "Choose your label style Standard FDA label" at bounding box center [249, 181] width 189 height 28
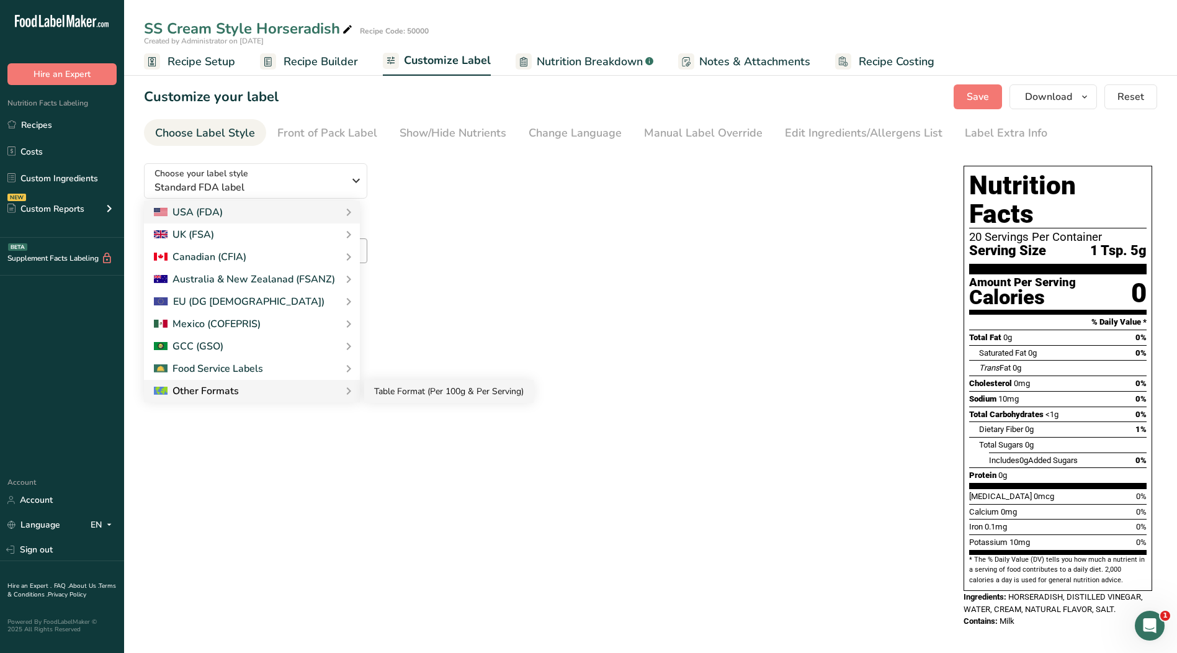
click at [395, 394] on link "Table Format (Per 100g & Per Serving)" at bounding box center [448, 391] width 169 height 23
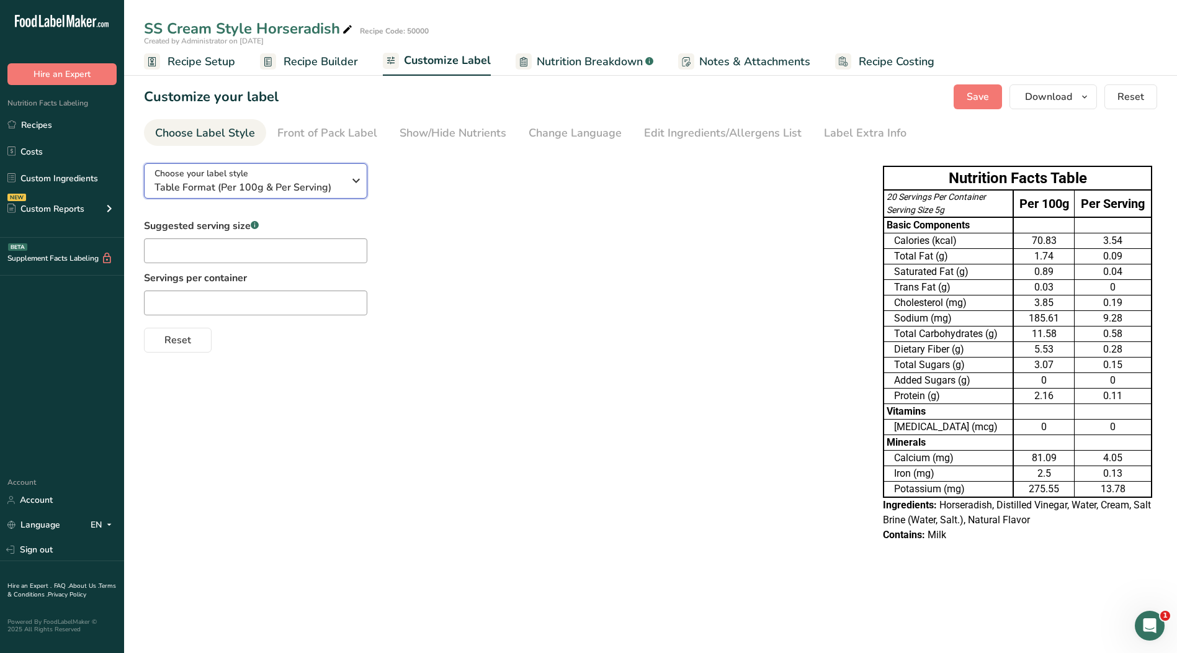
click at [334, 170] on div "Choose your label style Table Format (Per 100g & Per Serving)" at bounding box center [249, 181] width 189 height 28
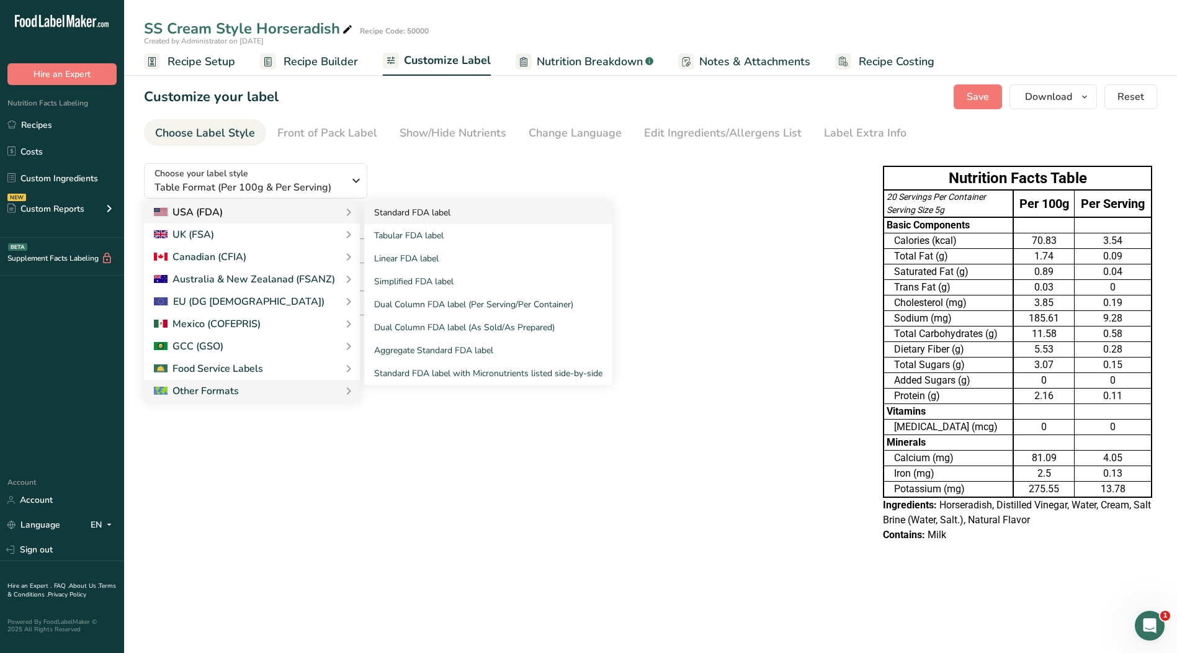
click at [408, 214] on link "Standard FDA label" at bounding box center [488, 212] width 248 height 23
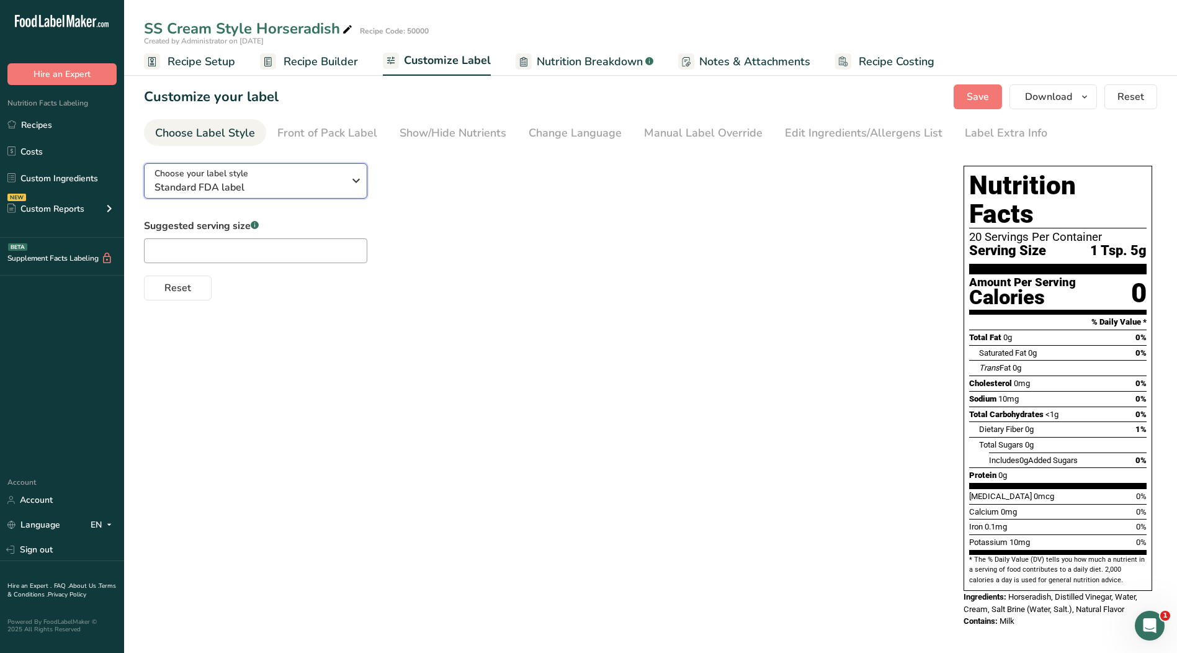
click at [296, 177] on div "Choose your label style Standard FDA label" at bounding box center [249, 181] width 189 height 28
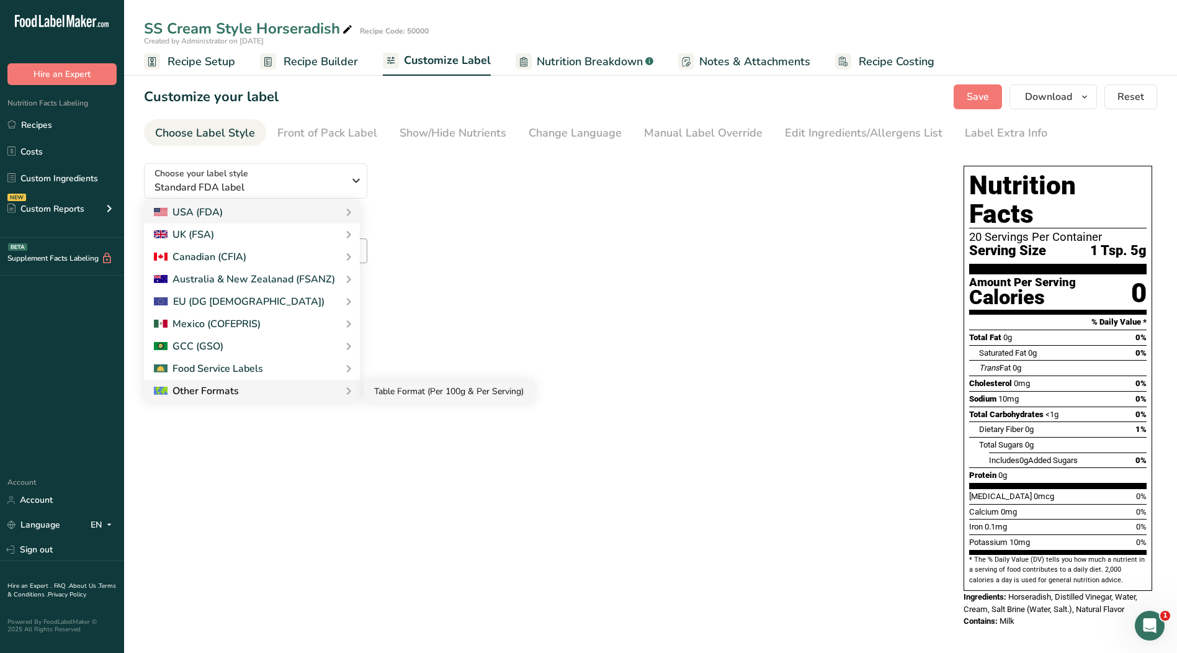
click at [391, 392] on link "Table Format (Per 100g & Per Serving)" at bounding box center [448, 391] width 169 height 23
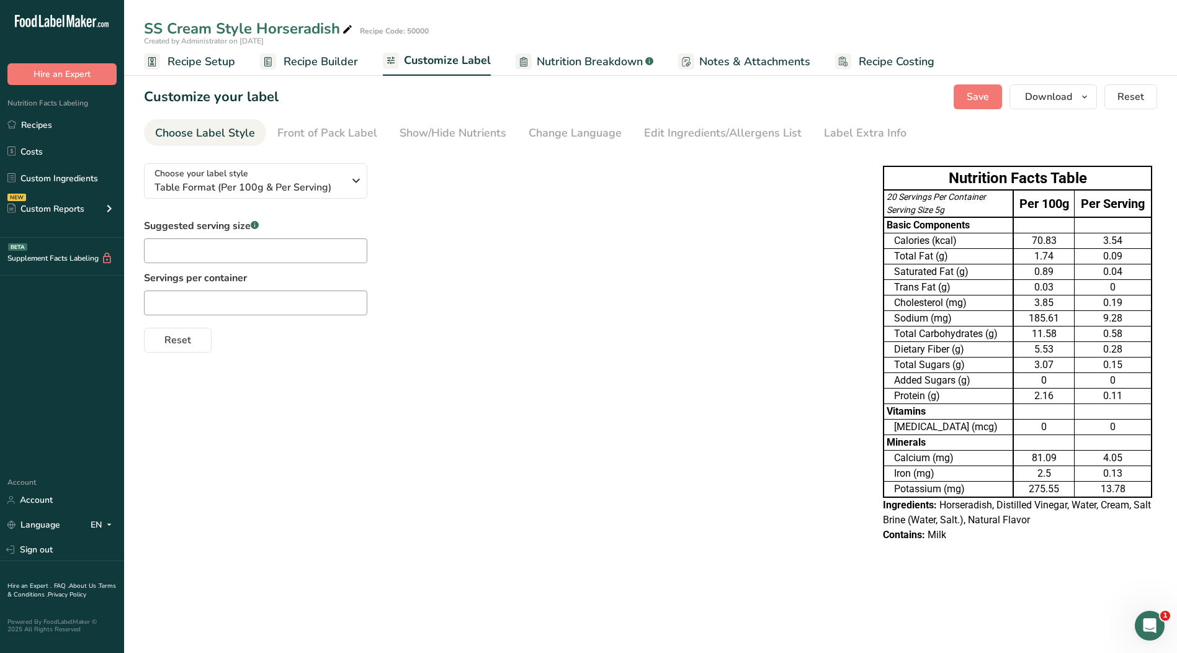
click at [204, 63] on span "Recipe Setup" at bounding box center [202, 61] width 68 height 17
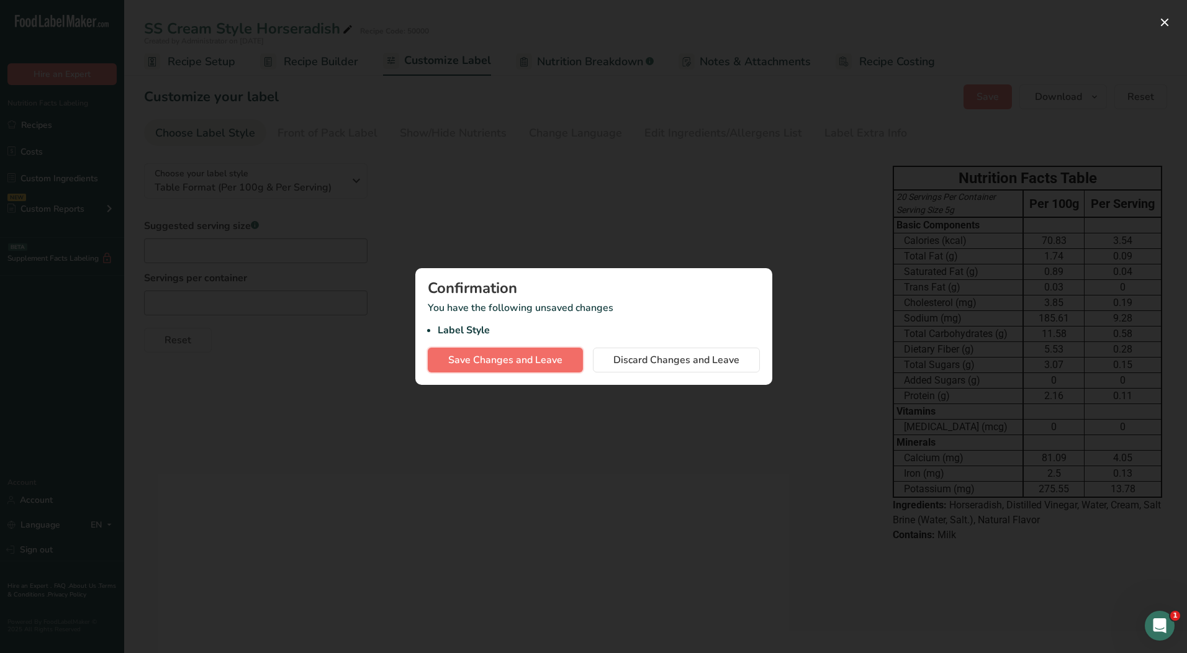
click at [508, 364] on span "Save Changes and Leave" at bounding box center [505, 360] width 114 height 15
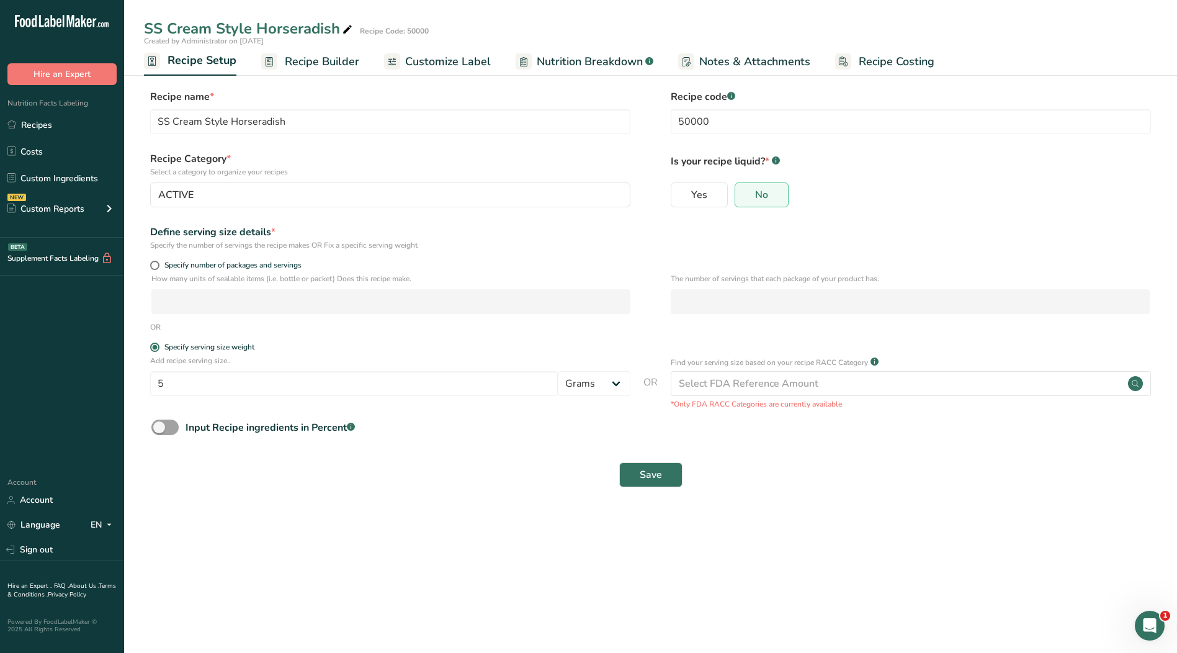
click at [331, 70] on link "Recipe Builder" at bounding box center [310, 62] width 98 height 28
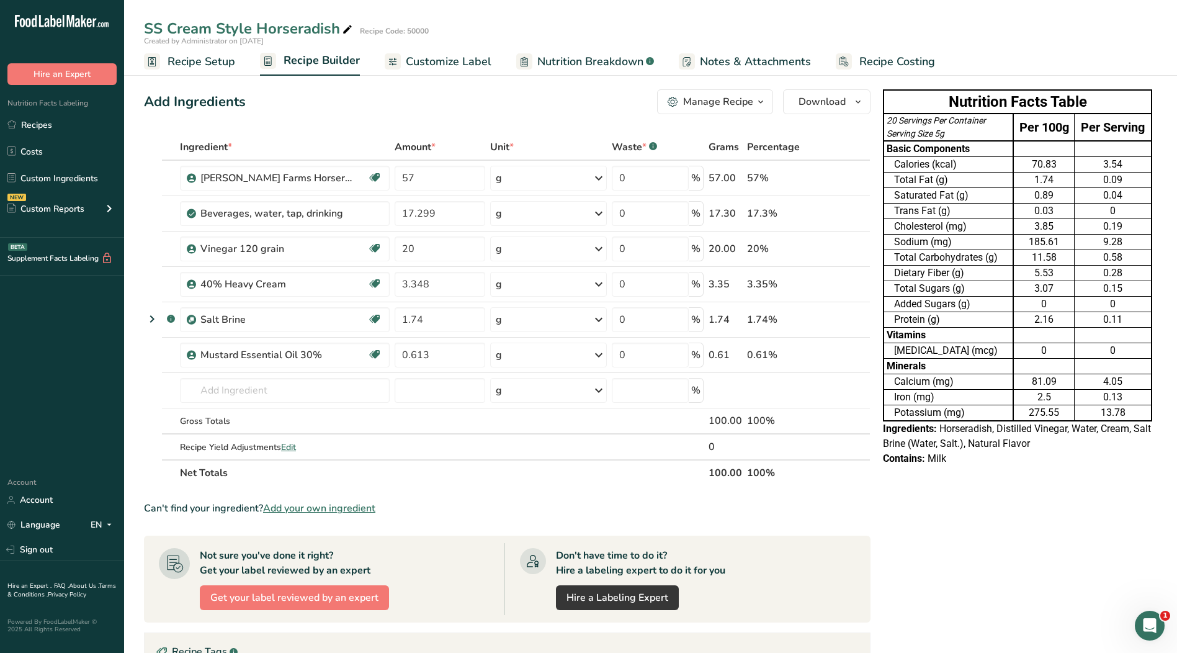
click at [470, 64] on span "Customize Label" at bounding box center [449, 61] width 86 height 17
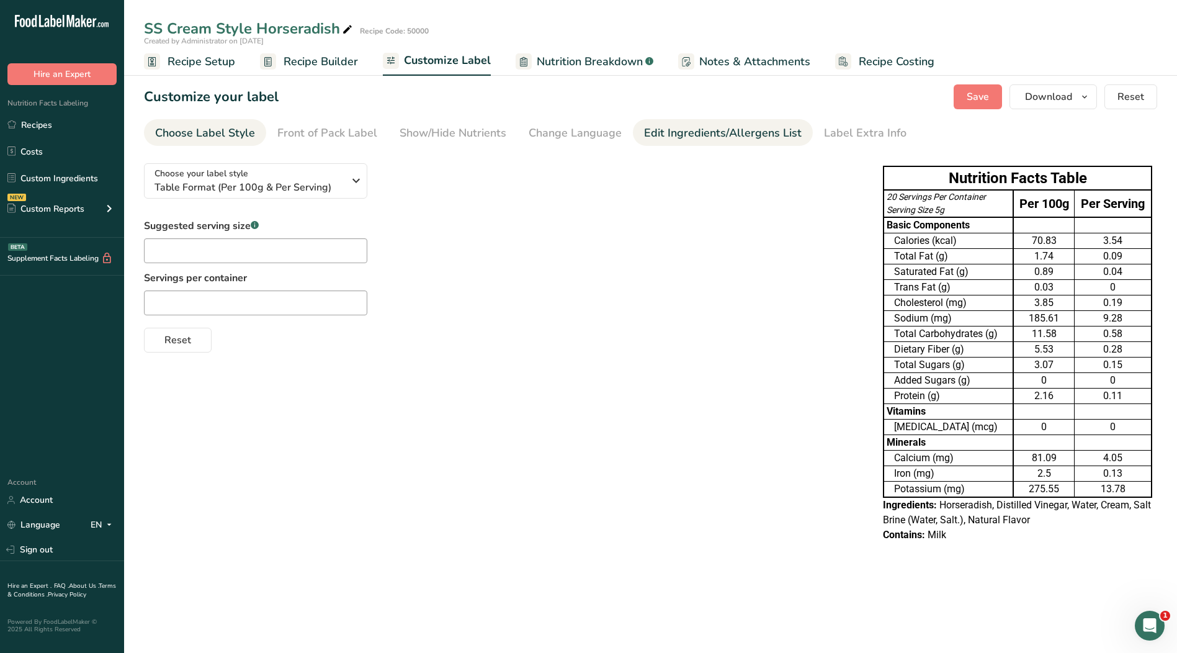
click at [670, 134] on div "Edit Ingredients/Allergens List" at bounding box center [723, 133] width 158 height 17
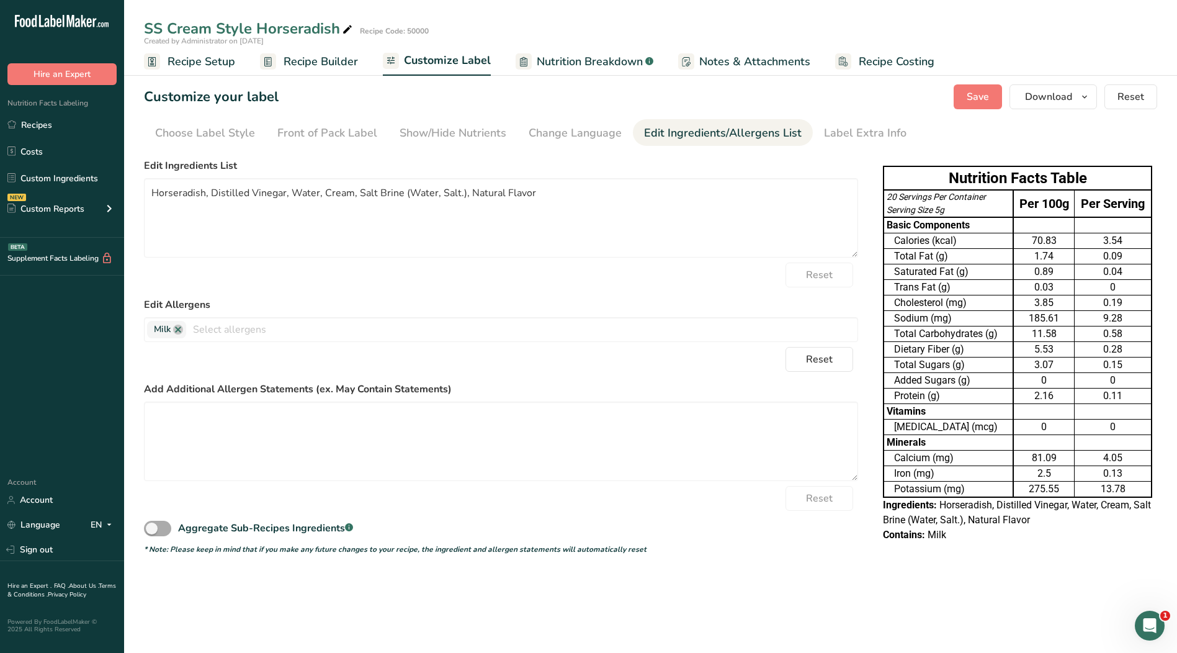
click at [167, 522] on span at bounding box center [157, 529] width 27 height 16
click at [152, 524] on input "Aggregate Sub-Recipes Ingredients .a-a{fill:#347362;}.b-a{fill:#fff;}" at bounding box center [148, 528] width 8 height 8
checkbox input "true"
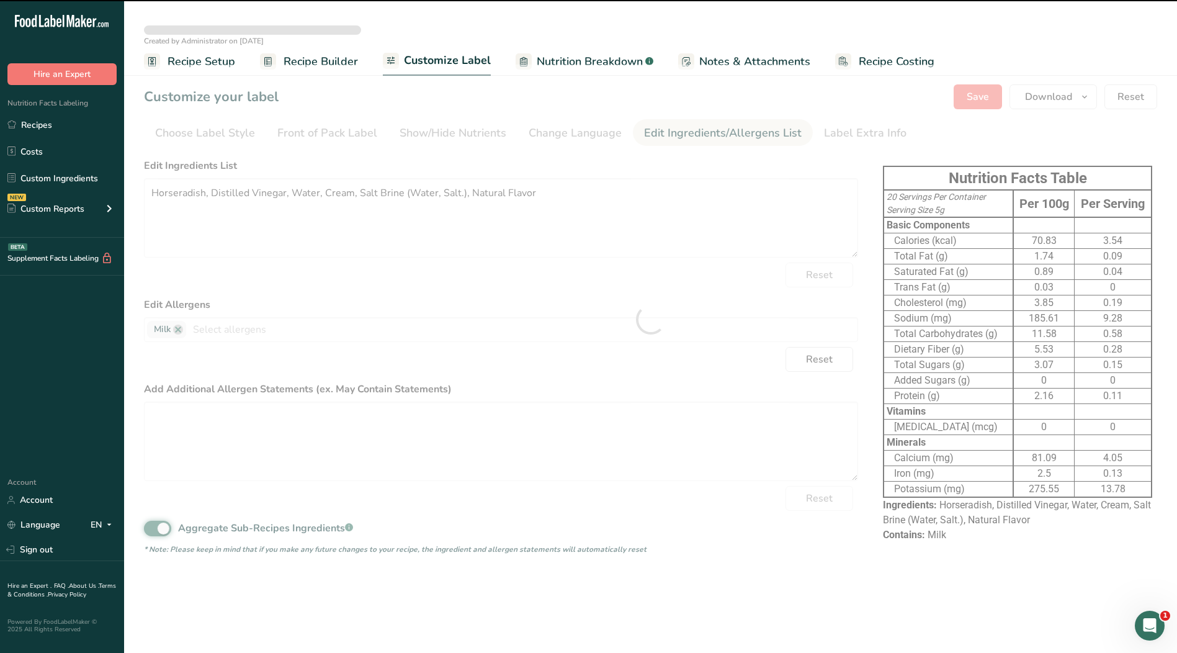
type textarea "Horseradish, Distilled Vinegar, Water, Cream, Natural Flavor, Salt"
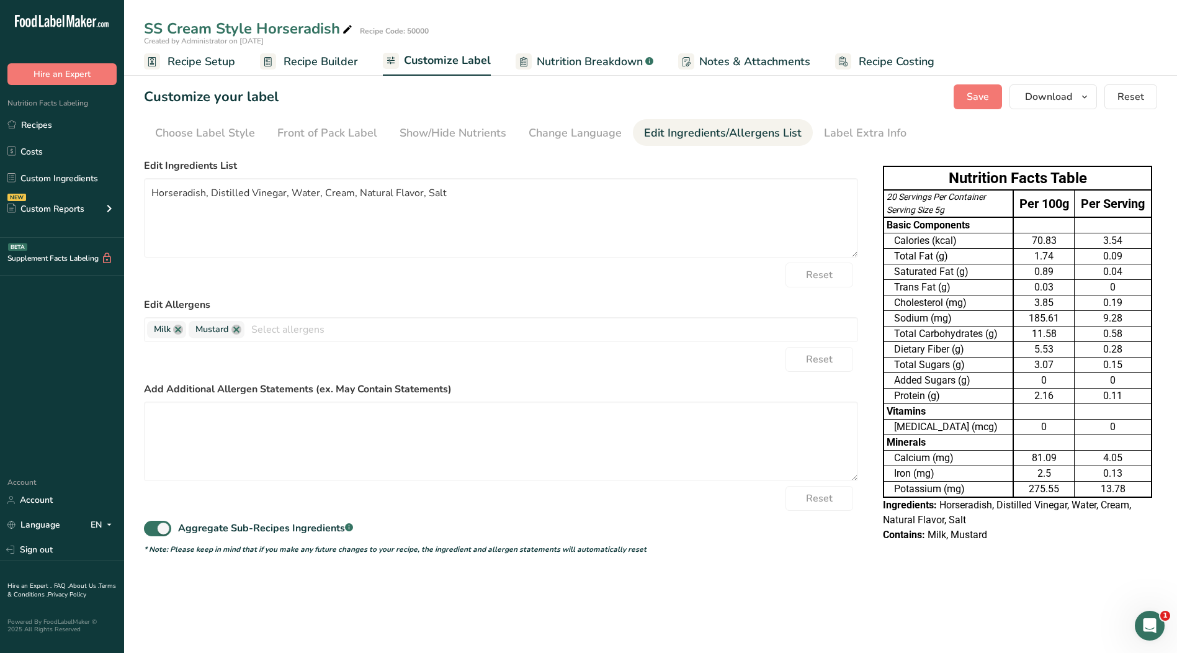
click at [325, 65] on span "Recipe Builder" at bounding box center [321, 61] width 74 height 17
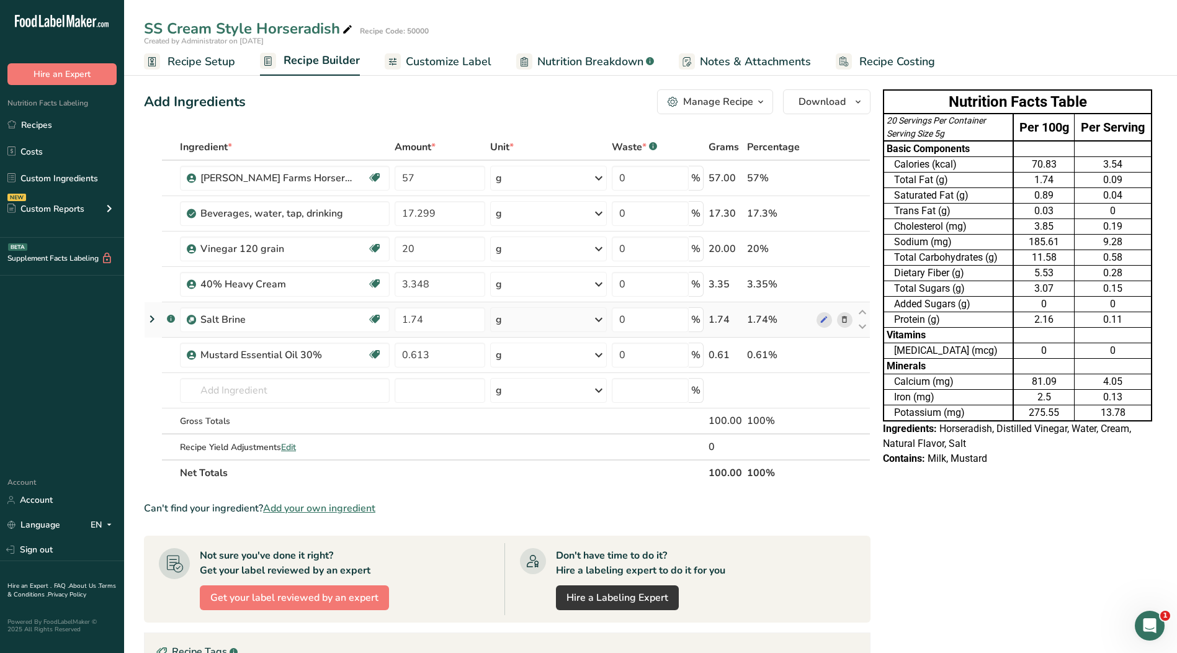
click at [153, 317] on icon at bounding box center [152, 319] width 15 height 22
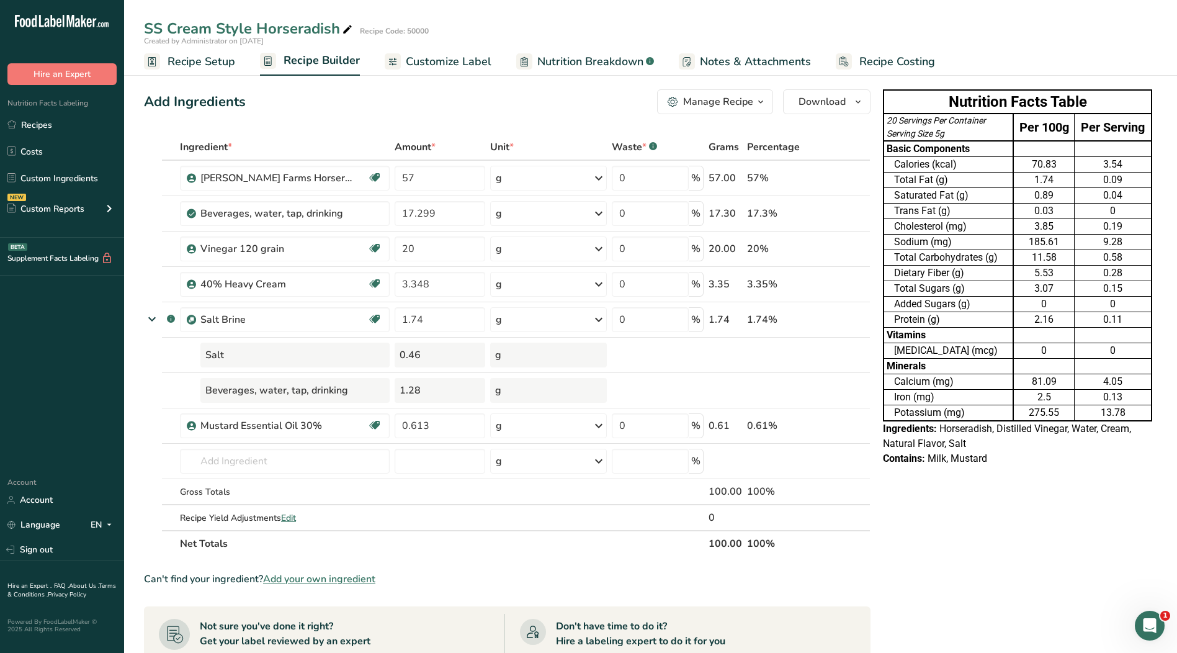
click at [449, 67] on span "Customize Label" at bounding box center [449, 61] width 86 height 17
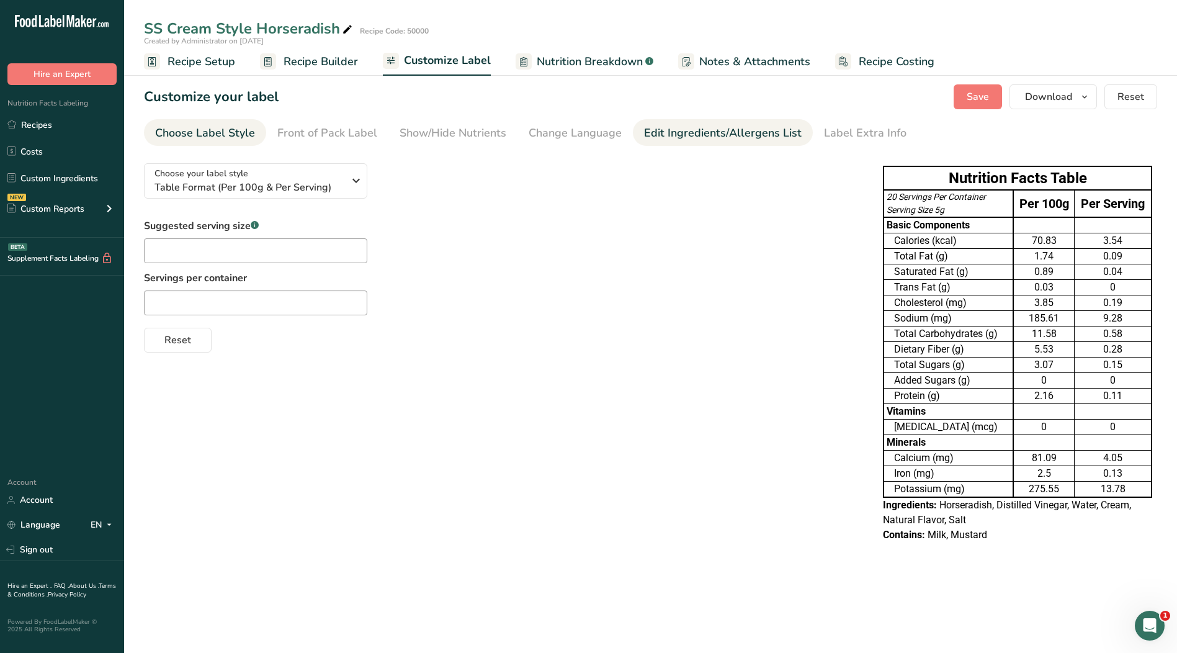
click at [665, 129] on div "Edit Ingredients/Allergens List" at bounding box center [723, 133] width 158 height 17
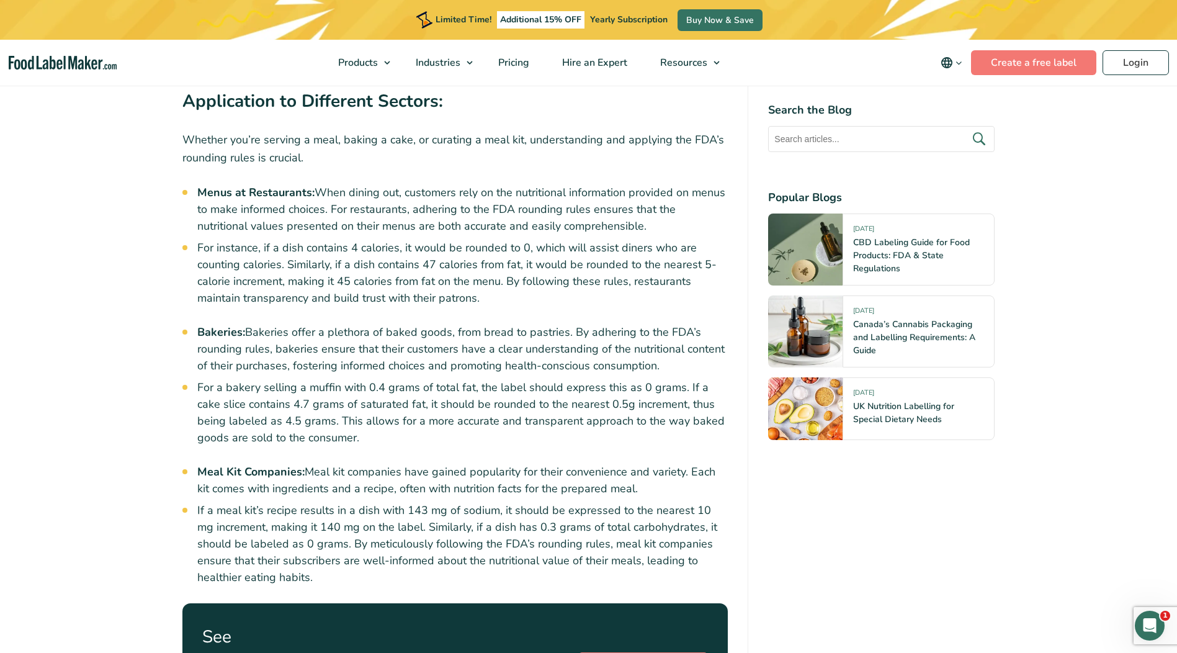
scroll to position [3538, 0]
